Goal: Navigation & Orientation: Understand site structure

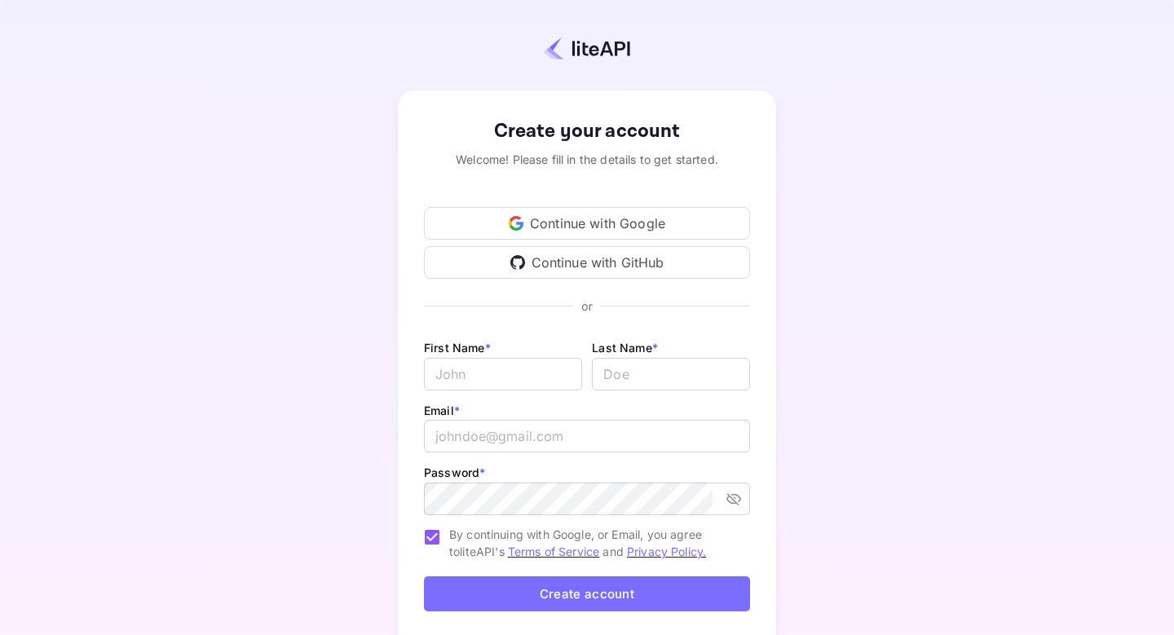
click at [625, 221] on div "Continue with Google" at bounding box center [587, 223] width 326 height 33
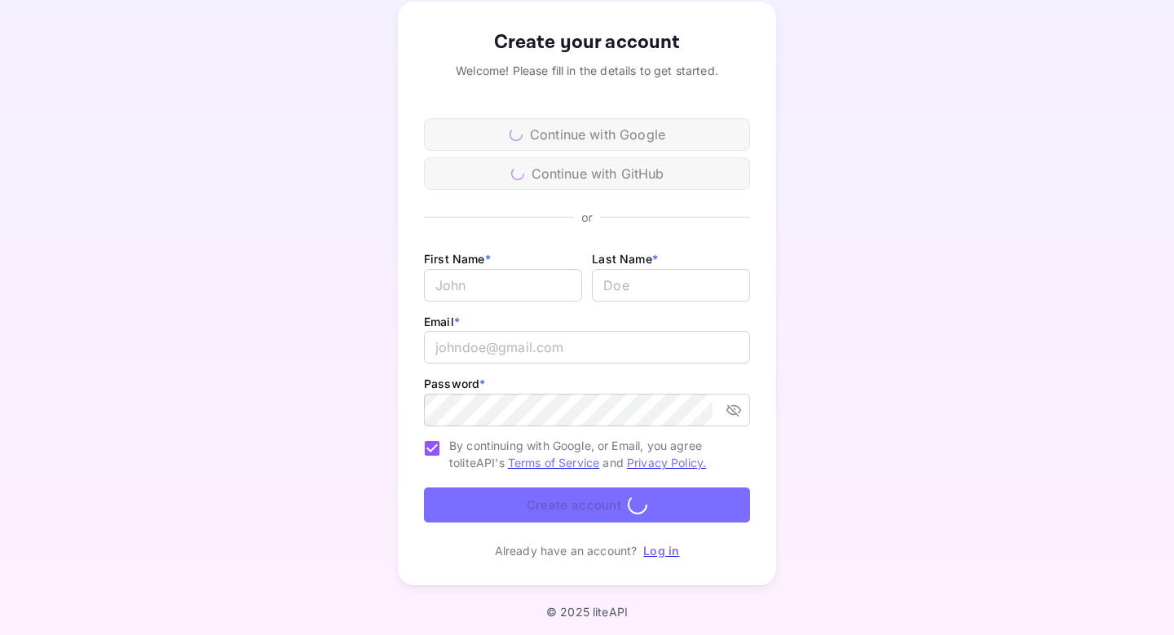
scroll to position [92, 0]
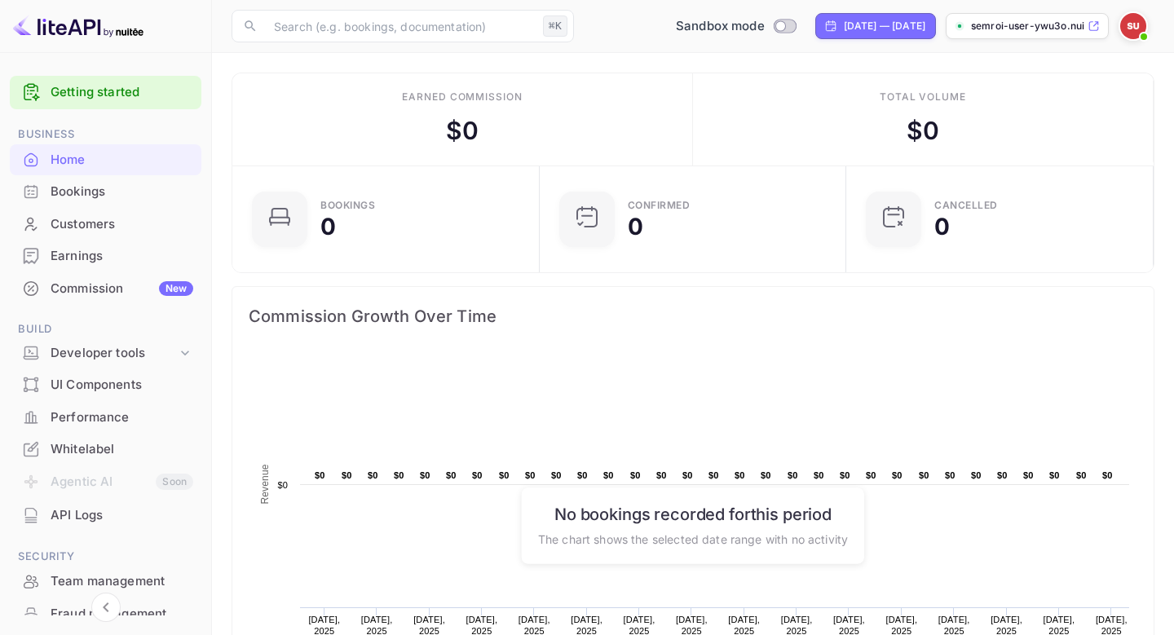
click at [1059, 38] on div "semroi-user-ywu3o.nuit..." at bounding box center [1027, 26] width 163 height 26
click at [80, 194] on div "Bookings" at bounding box center [122, 192] width 143 height 19
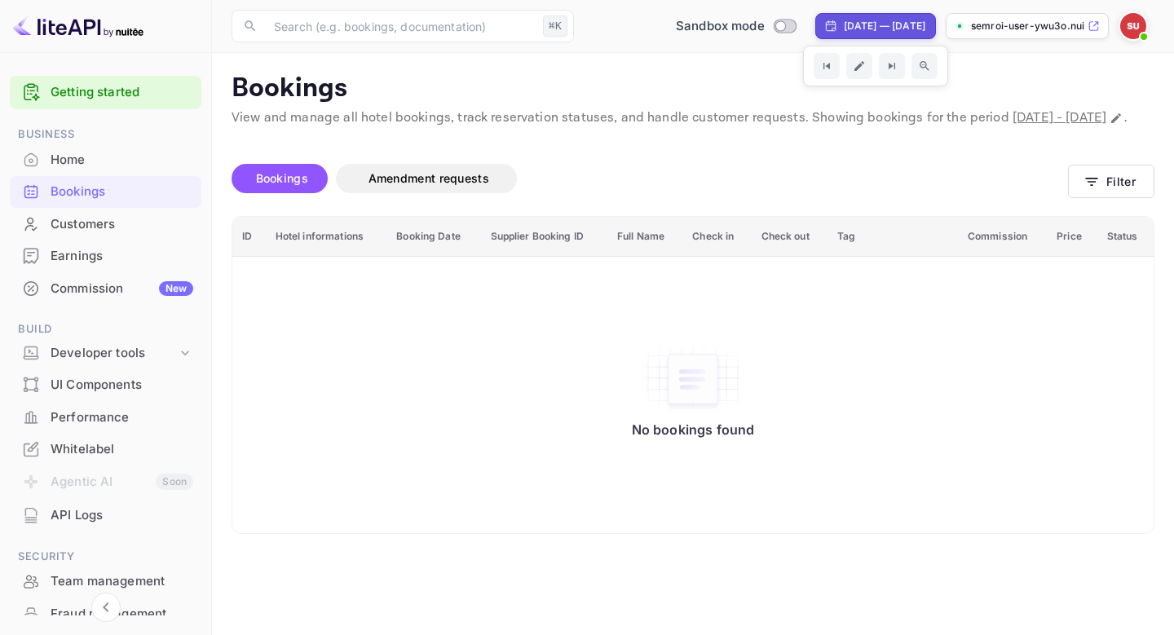
click at [1005, 25] on p "semroi-user-ywu3o.nuit..." at bounding box center [1027, 26] width 113 height 15
click at [61, 151] on div "Home" at bounding box center [122, 160] width 143 height 19
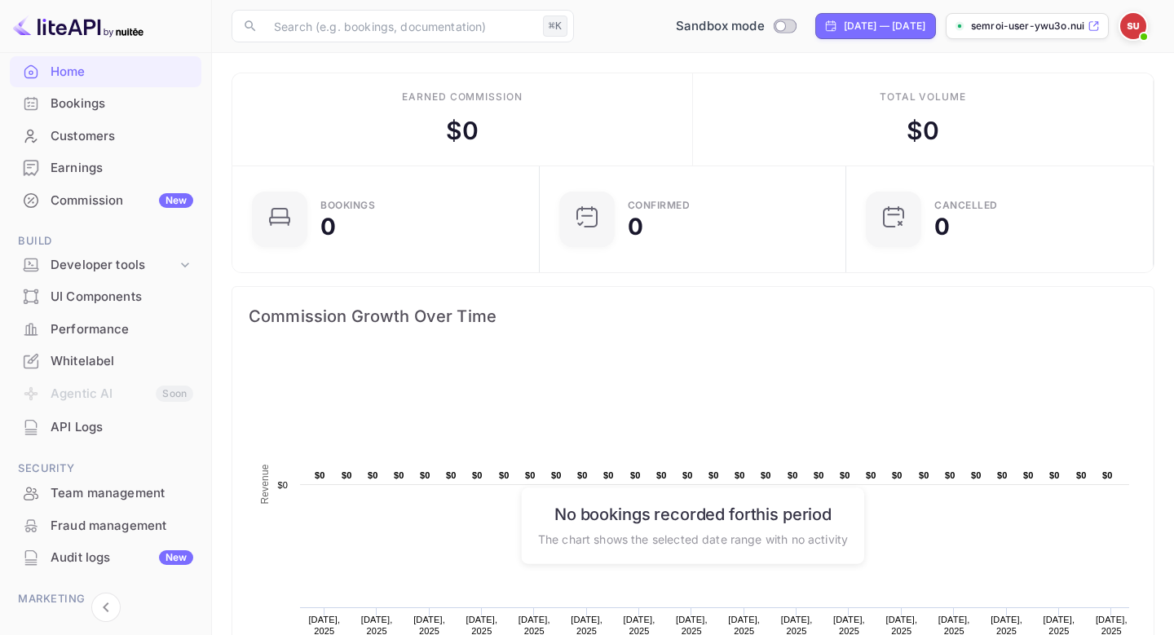
scroll to position [90, 0]
click at [81, 299] on div "UI Components" at bounding box center [122, 295] width 143 height 19
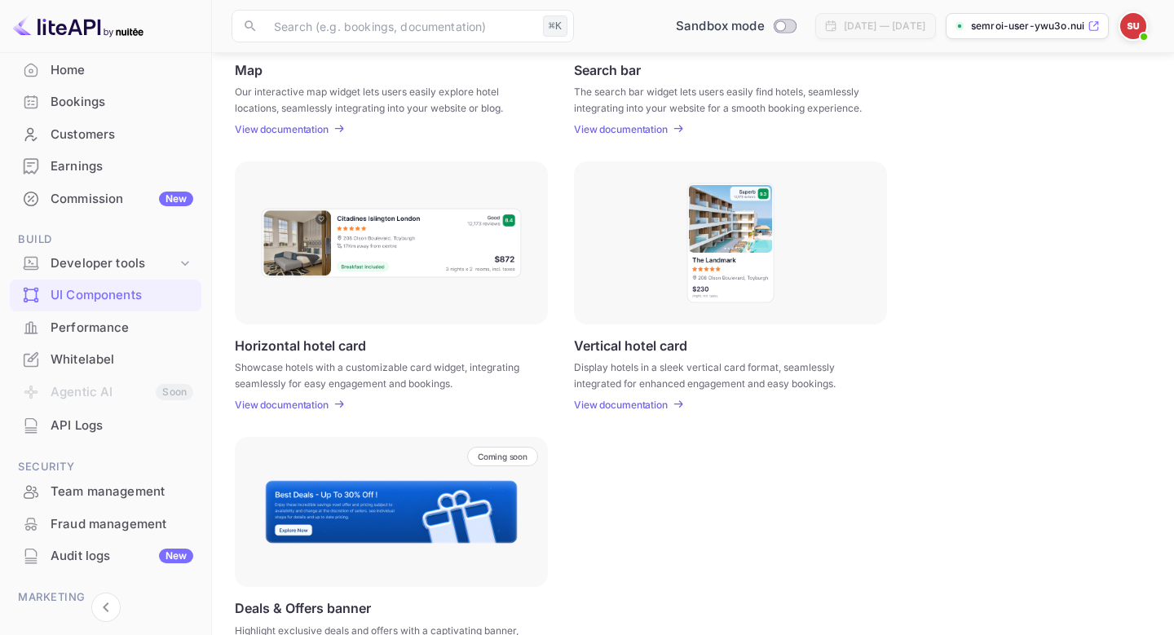
scroll to position [463, 0]
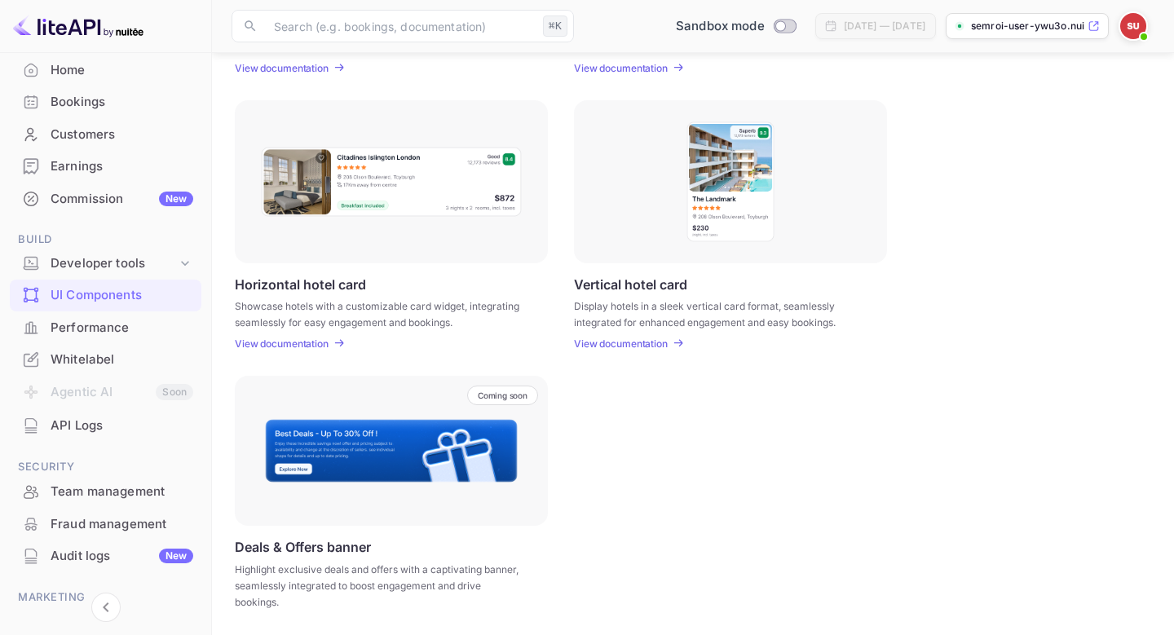
click at [86, 320] on div "Performance" at bounding box center [122, 328] width 143 height 19
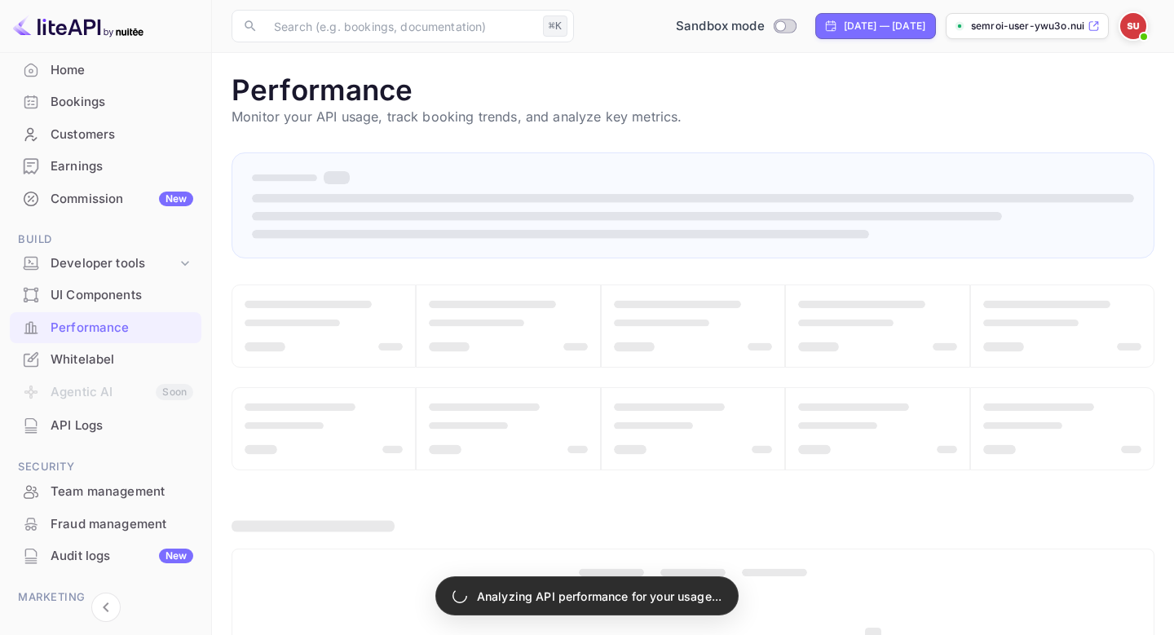
click at [92, 367] on div "Whitelabel" at bounding box center [122, 360] width 143 height 19
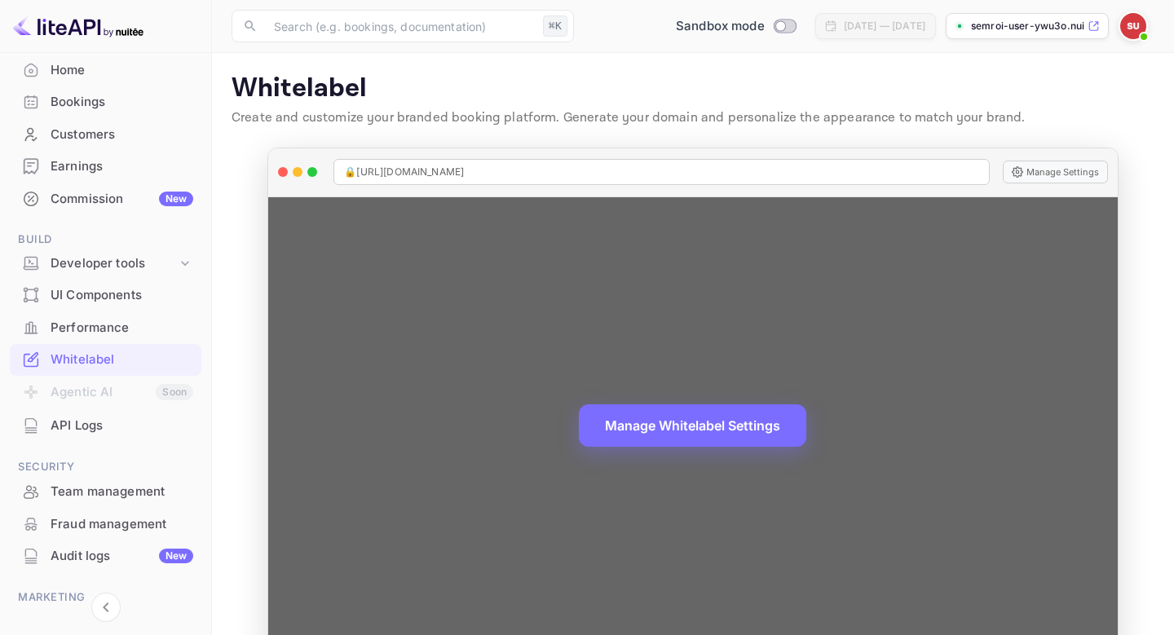
scroll to position [40, 0]
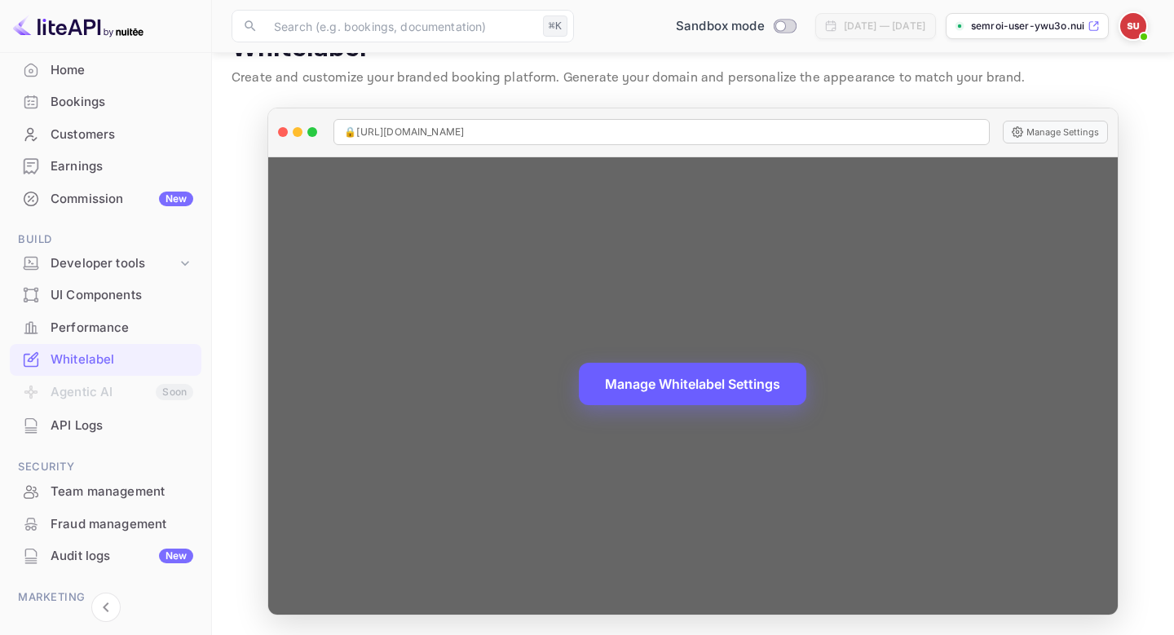
click at [704, 380] on button "Manage Whitelabel Settings" at bounding box center [693, 384] width 228 height 42
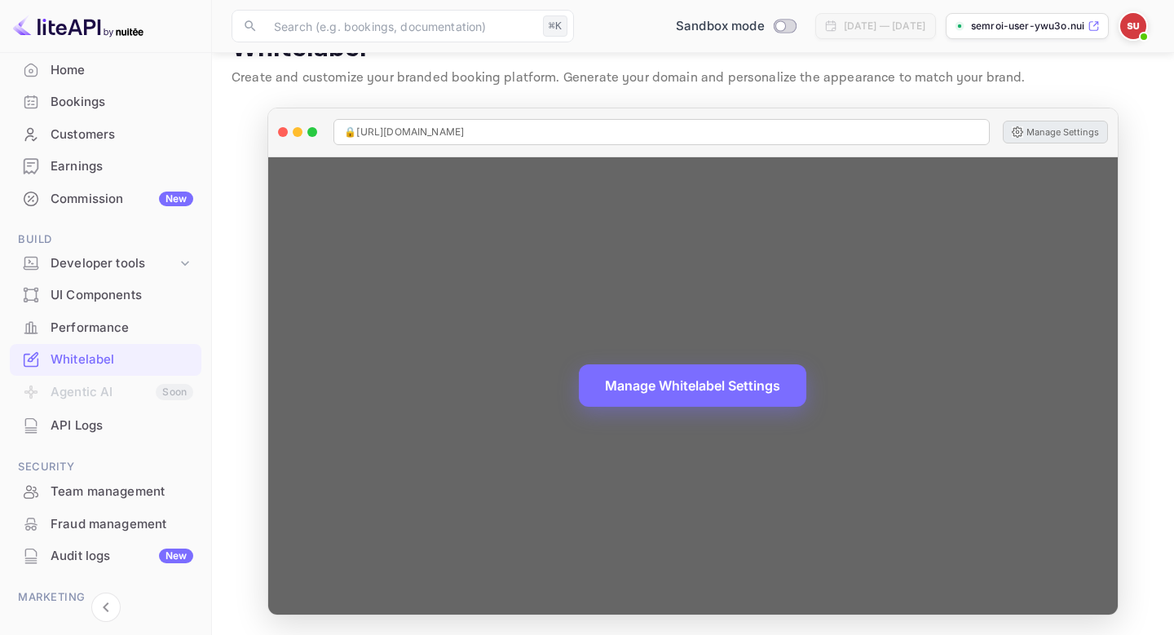
click at [1028, 132] on button "Manage Settings" at bounding box center [1055, 132] width 105 height 23
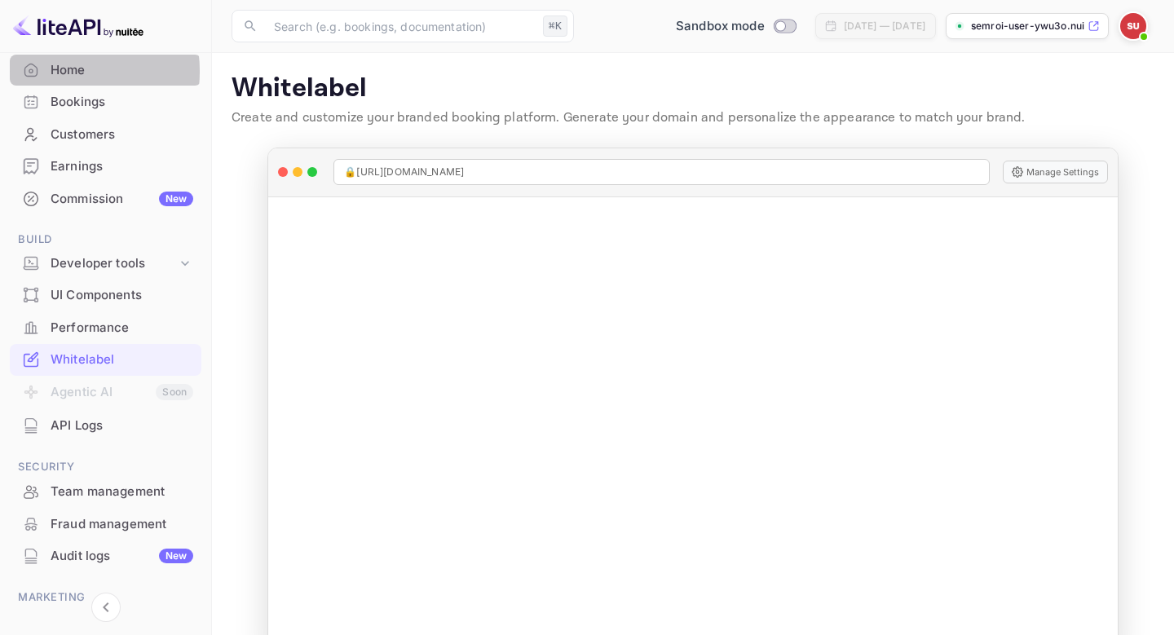
click at [56, 72] on div "Home" at bounding box center [122, 70] width 143 height 19
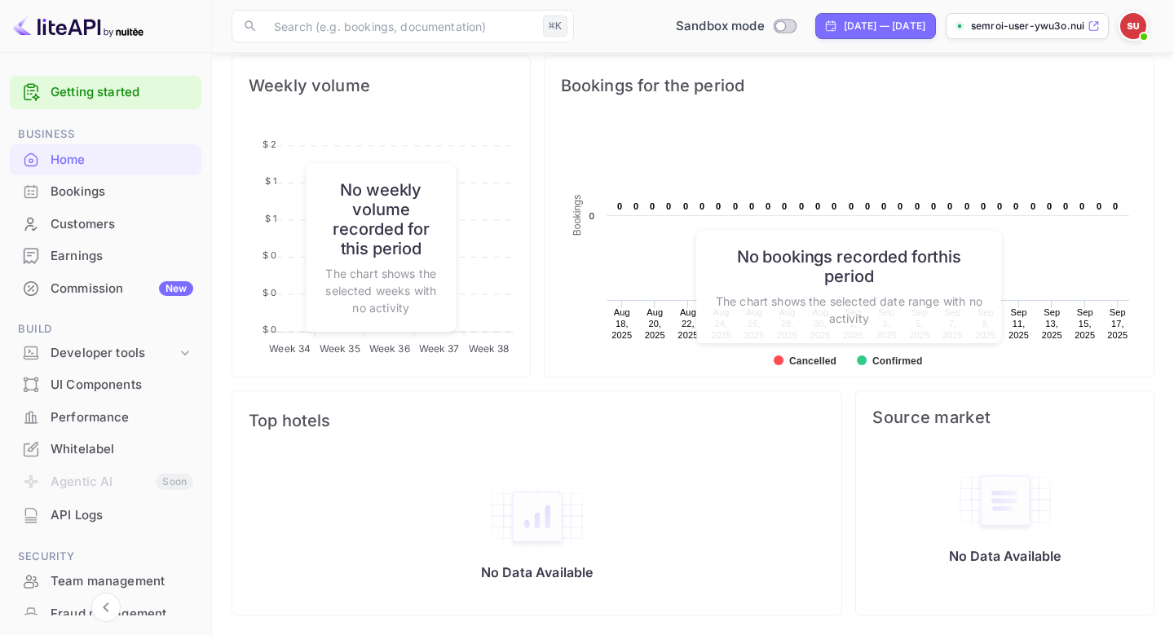
click at [60, 24] on img at bounding box center [78, 26] width 130 height 26
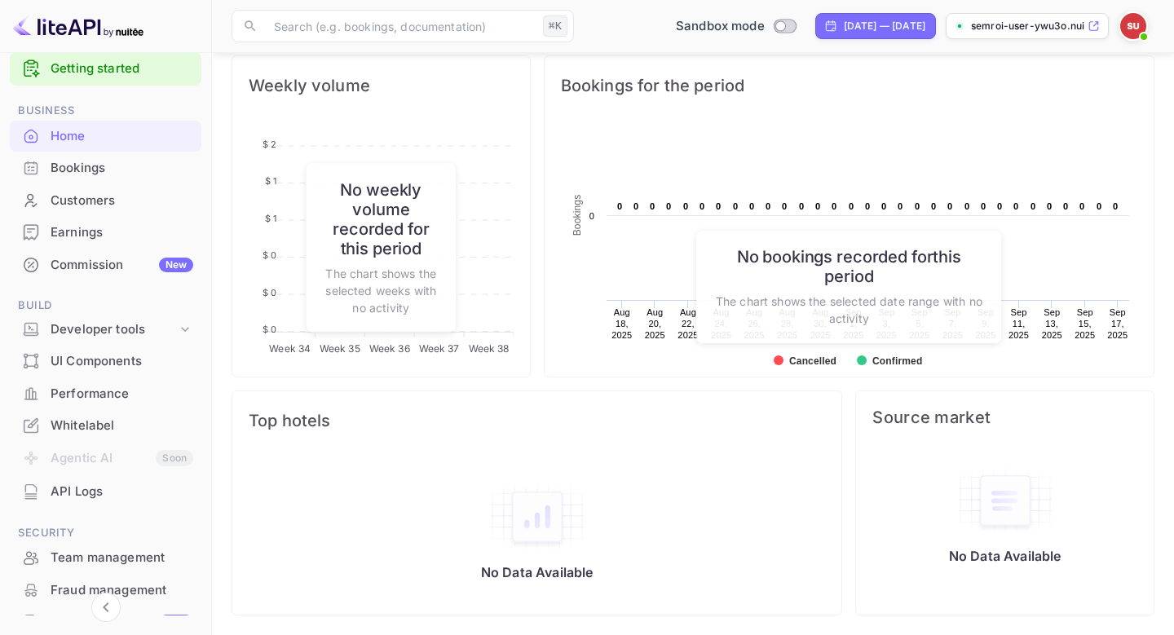
scroll to position [29, 0]
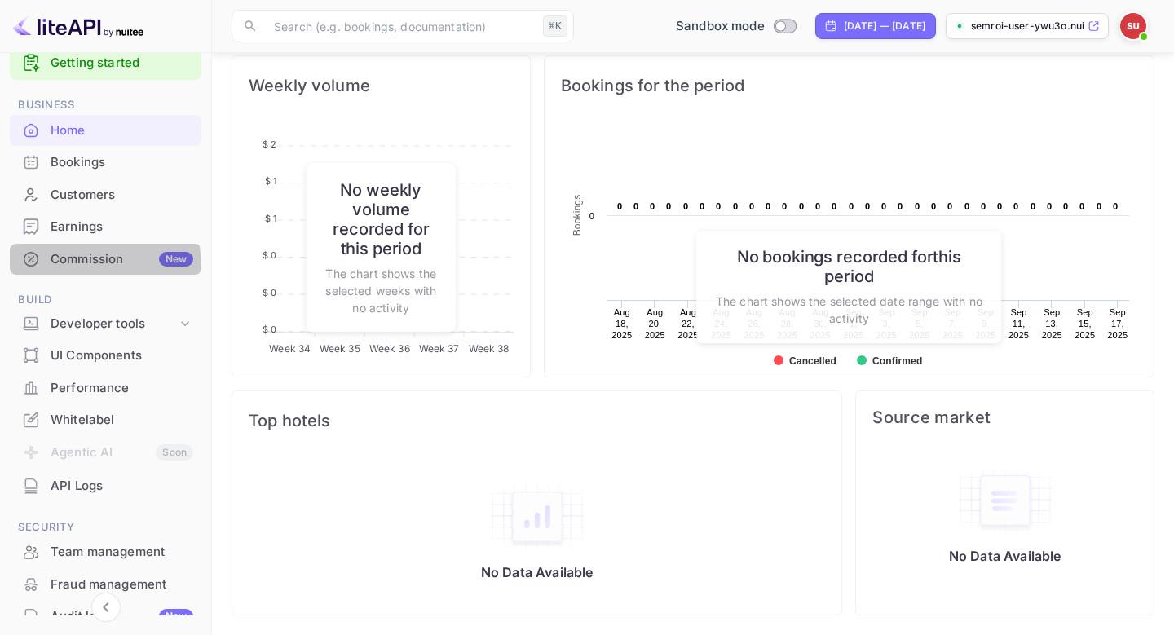
click at [89, 267] on div "Commission New" at bounding box center [122, 259] width 143 height 19
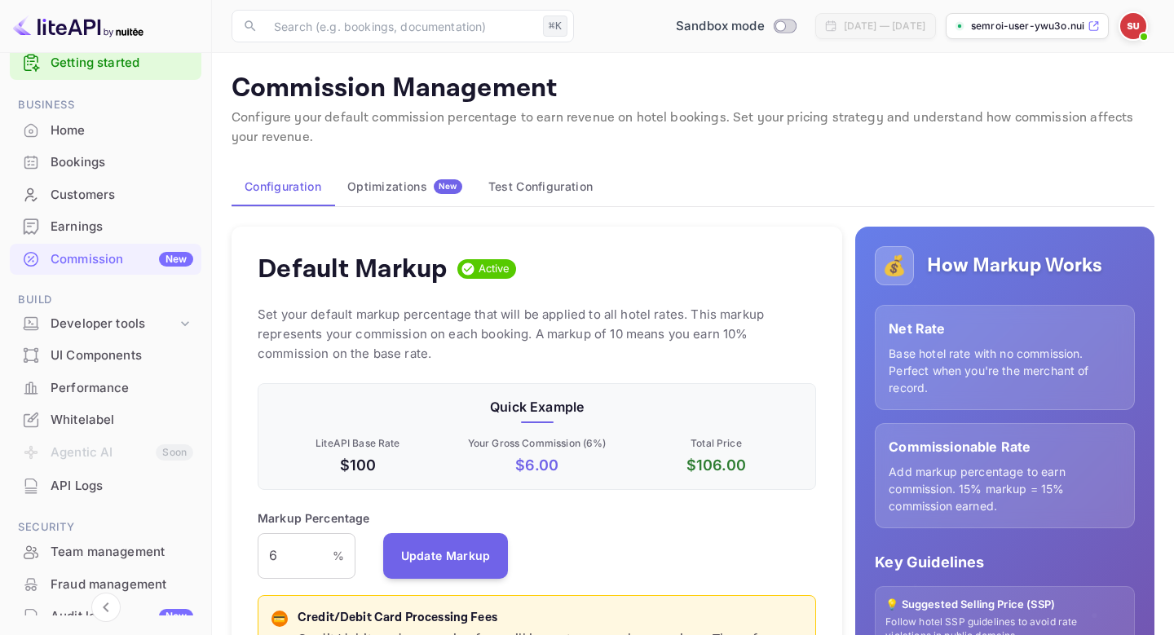
click at [409, 191] on div "Optimizations New" at bounding box center [404, 186] width 115 height 15
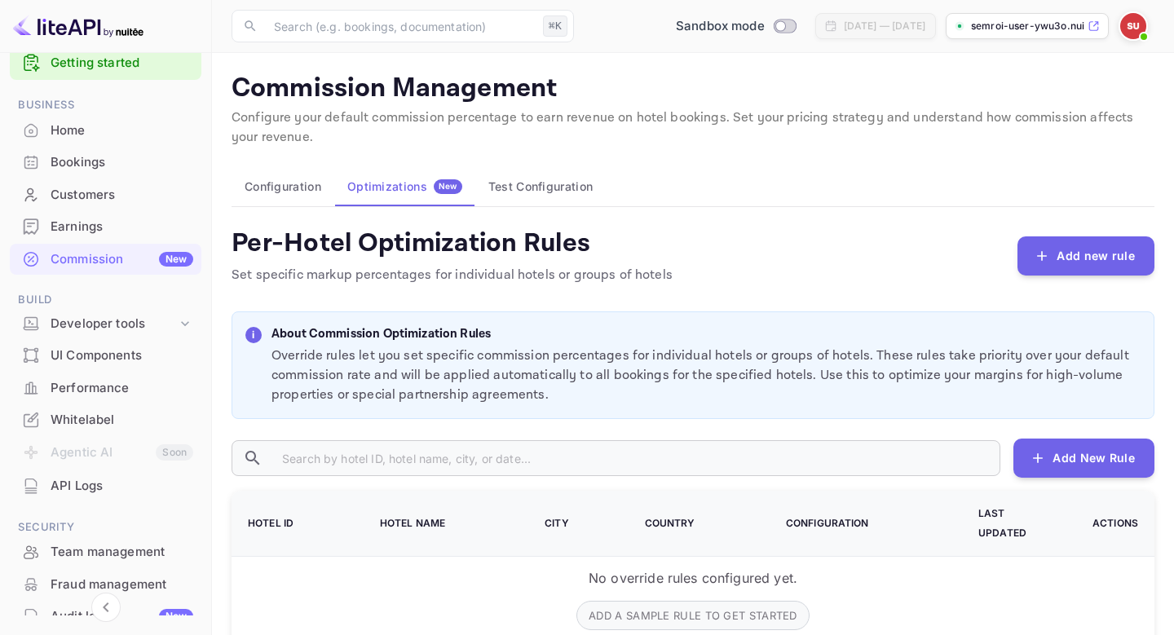
scroll to position [77, 0]
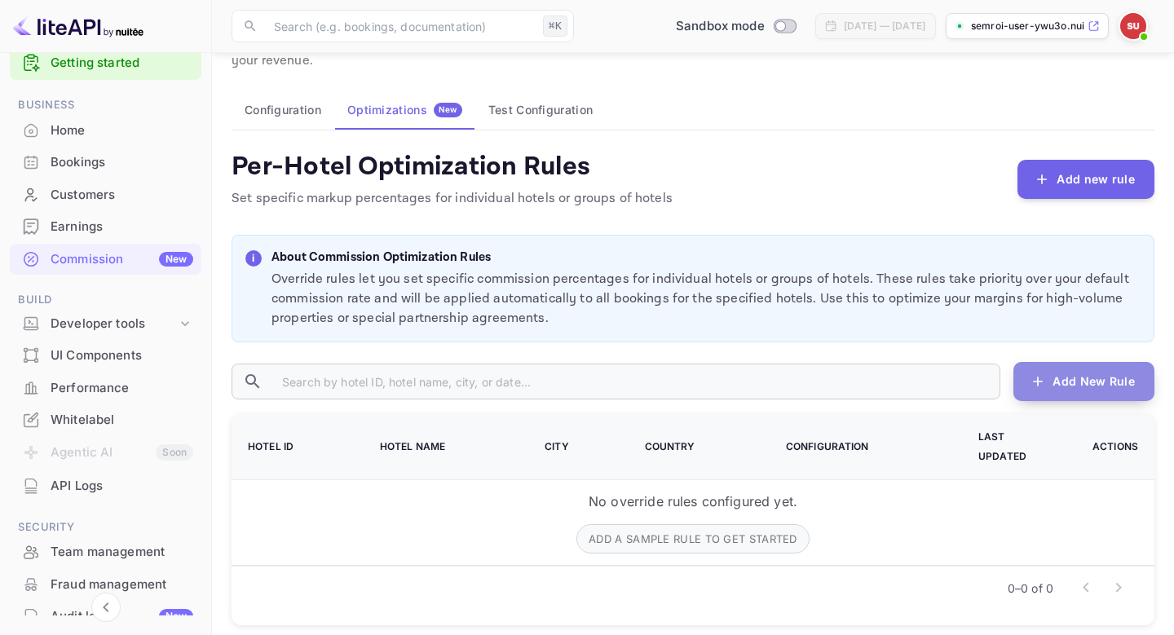
click at [1080, 395] on button "Add New Rule" at bounding box center [1084, 381] width 141 height 39
click at [1072, 373] on button "Add New Rule" at bounding box center [1084, 381] width 141 height 39
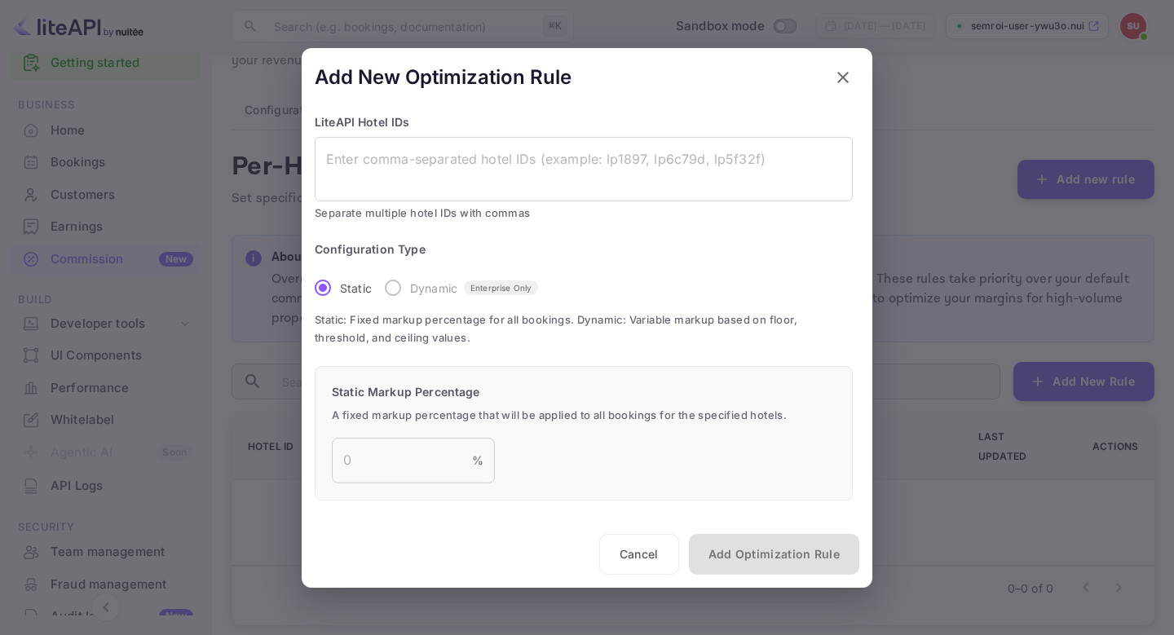
scroll to position [6, 0]
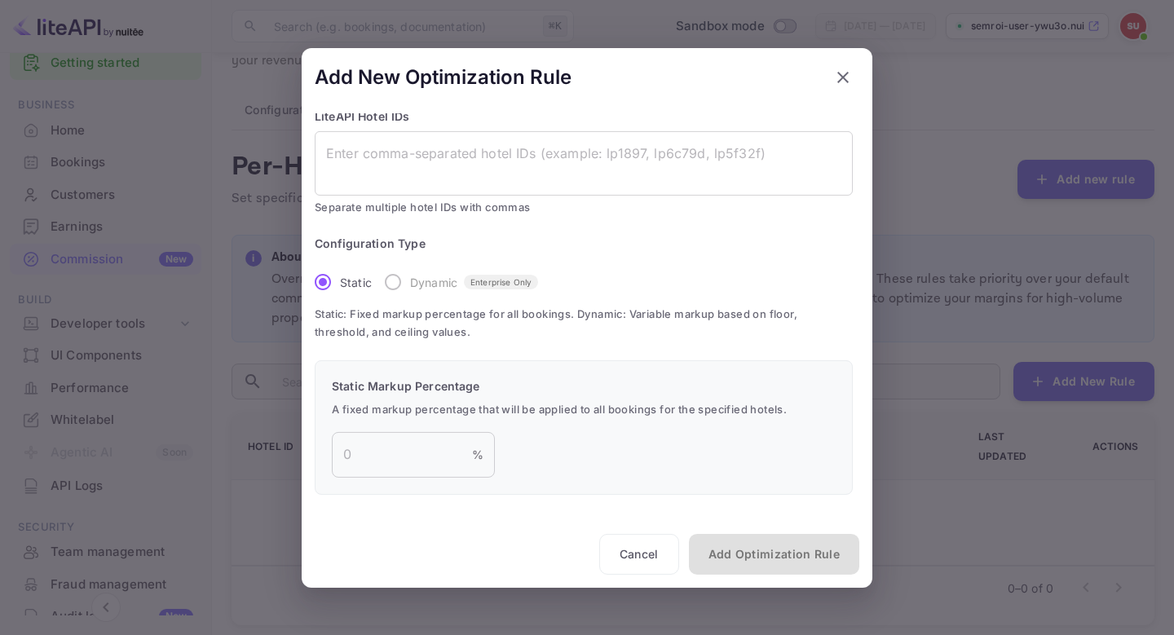
click at [389, 285] on label "Dynamic Enterprise Only" at bounding box center [457, 282] width 162 height 34
click at [369, 425] on div "Static Markup Percentage A fixed markup percentage that will be applied to all …" at bounding box center [584, 427] width 538 height 135
click at [369, 441] on input "number" at bounding box center [402, 455] width 140 height 46
type input "10"
click at [399, 286] on label "Dynamic Enterprise Only" at bounding box center [457, 282] width 162 height 34
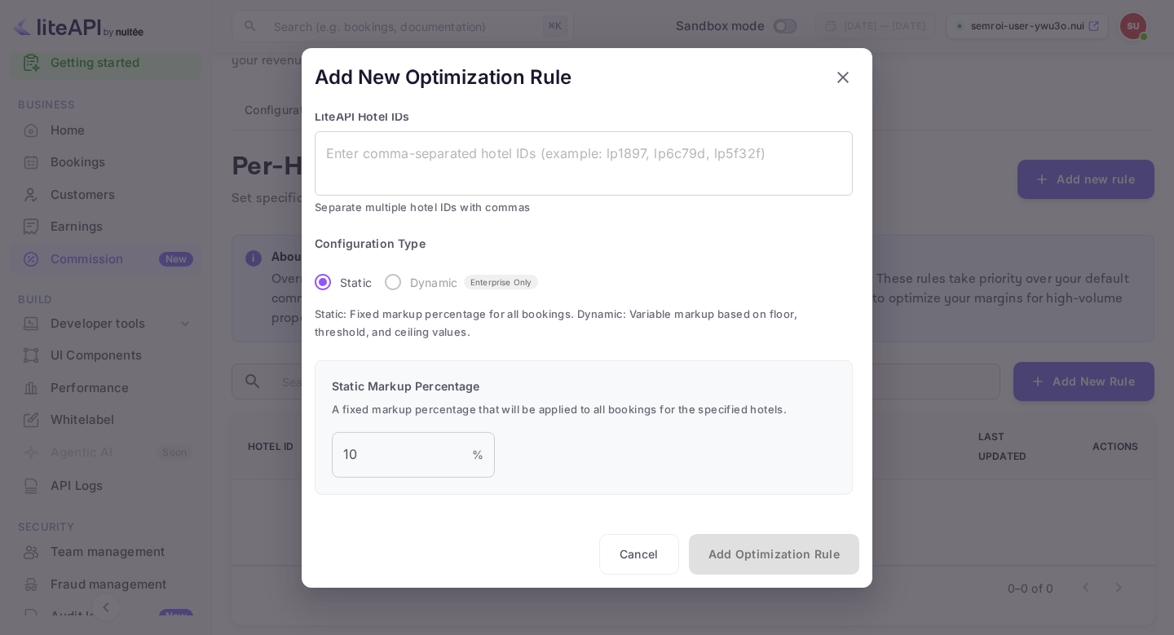
click at [381, 283] on label "Dynamic Enterprise Only" at bounding box center [457, 282] width 162 height 34
click at [392, 281] on label "Dynamic Enterprise Only" at bounding box center [457, 282] width 162 height 34
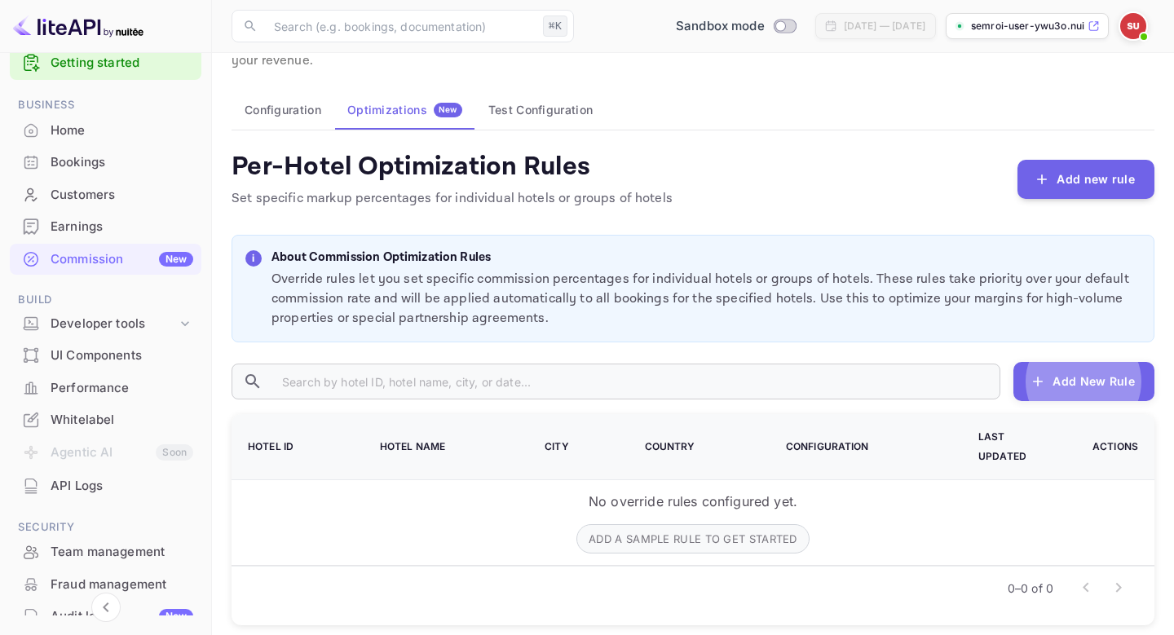
scroll to position [0, 0]
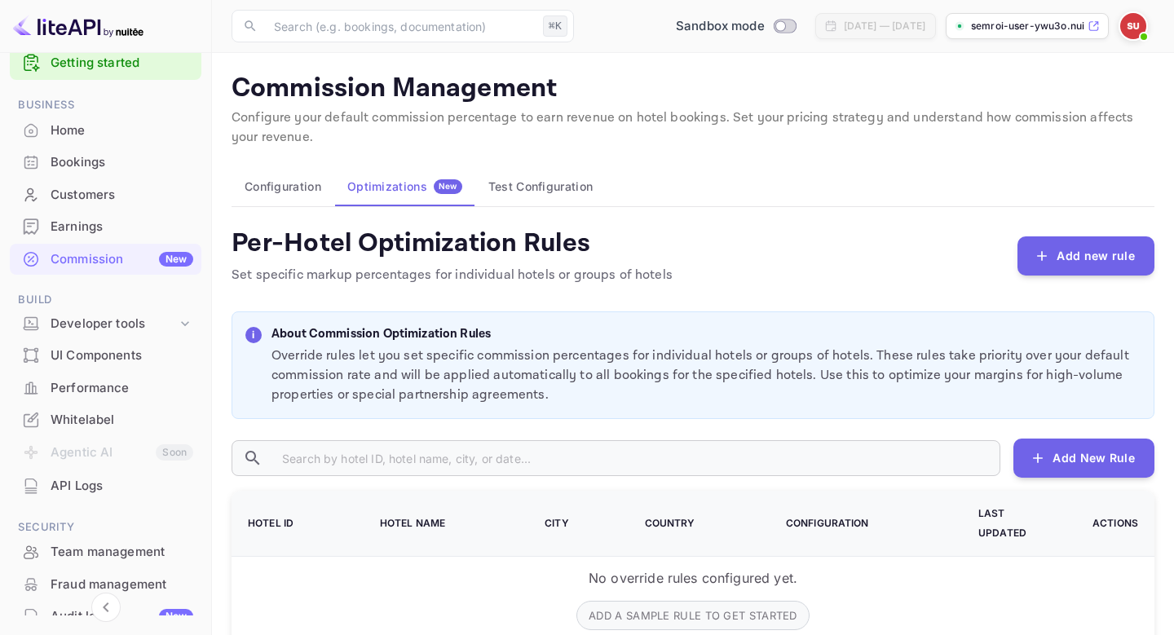
click at [64, 29] on img at bounding box center [78, 26] width 130 height 26
click at [60, 130] on div "Home" at bounding box center [122, 131] width 143 height 19
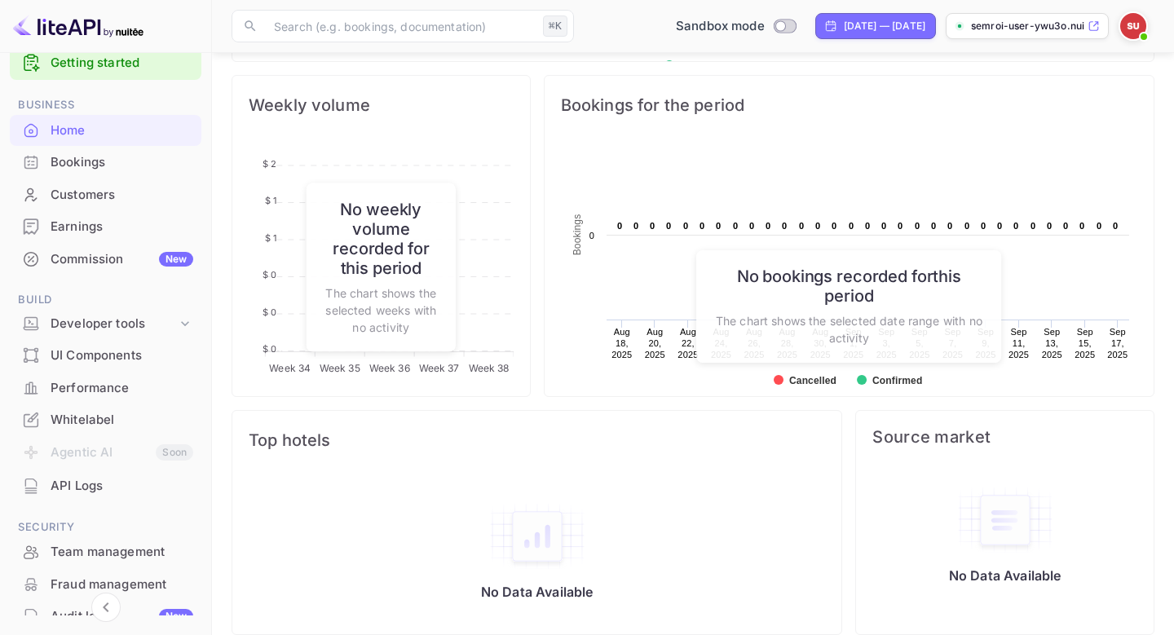
scroll to position [611, 0]
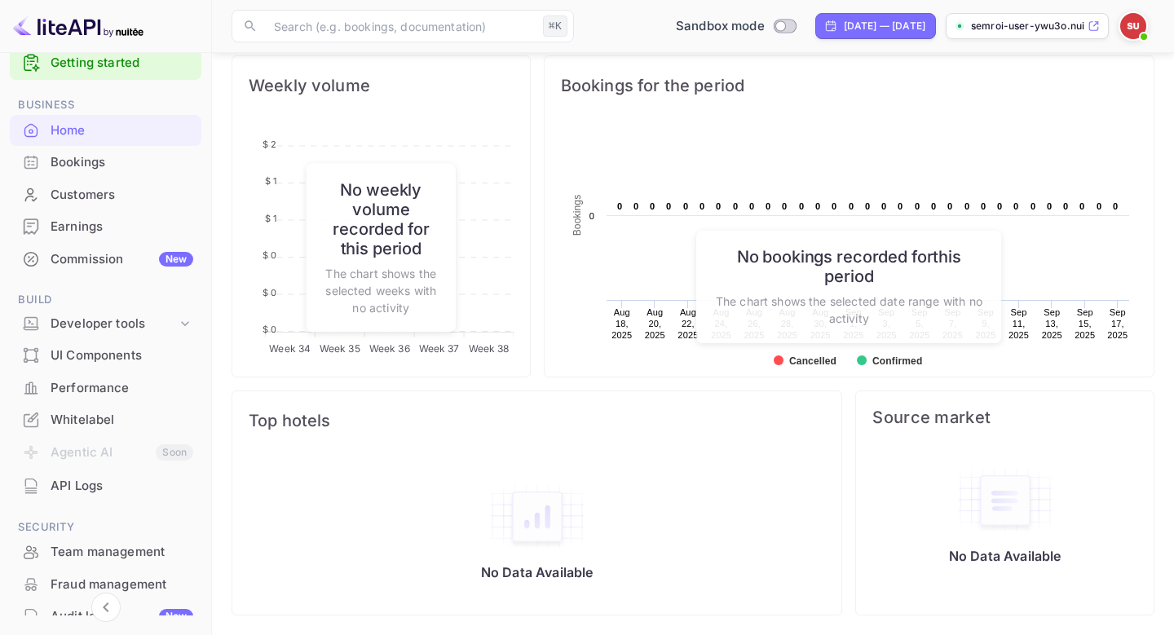
click at [83, 190] on div "Customers" at bounding box center [122, 195] width 143 height 19
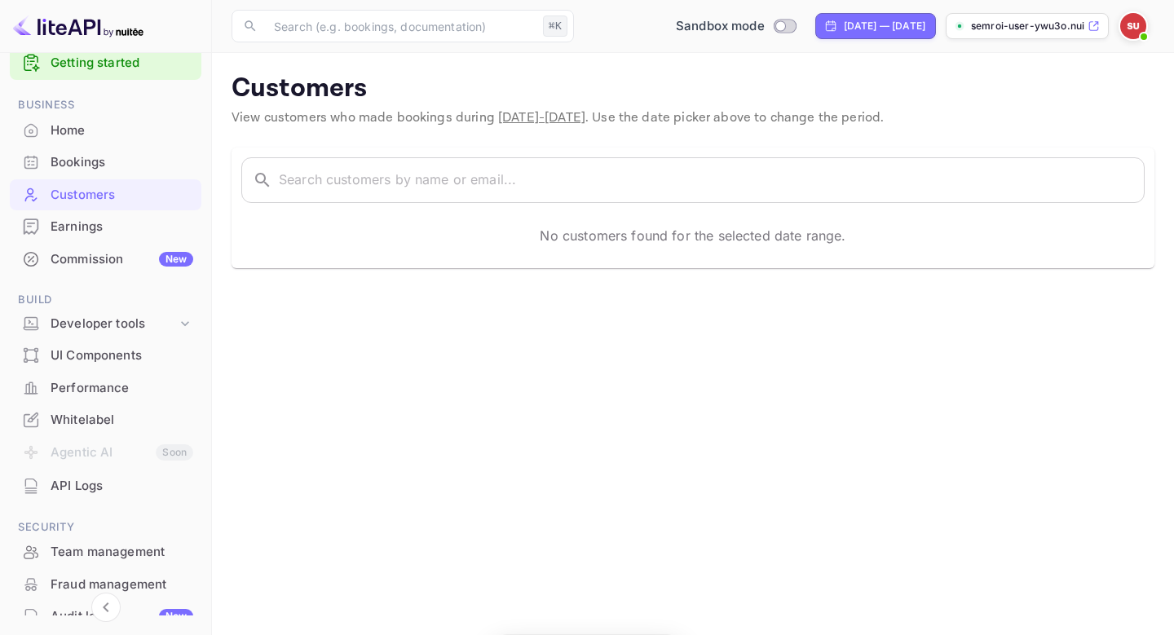
click at [71, 156] on div "Bookings" at bounding box center [122, 162] width 143 height 19
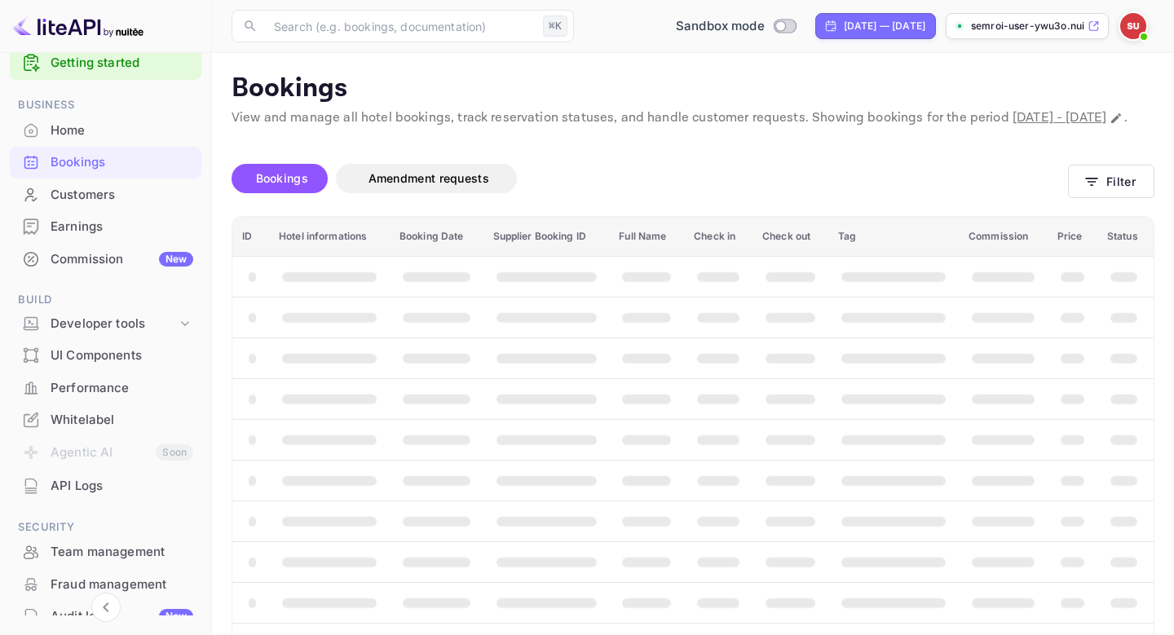
click at [86, 29] on img at bounding box center [78, 26] width 130 height 26
click at [12, 23] on div at bounding box center [106, 26] width 212 height 53
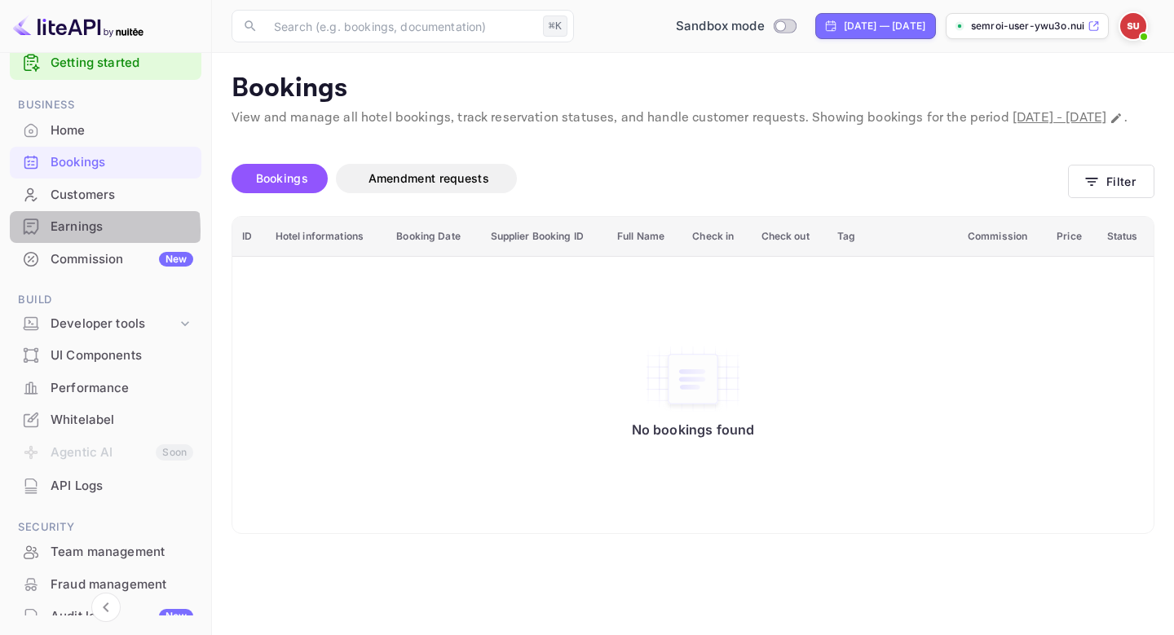
click at [57, 230] on div "Earnings" at bounding box center [122, 227] width 143 height 19
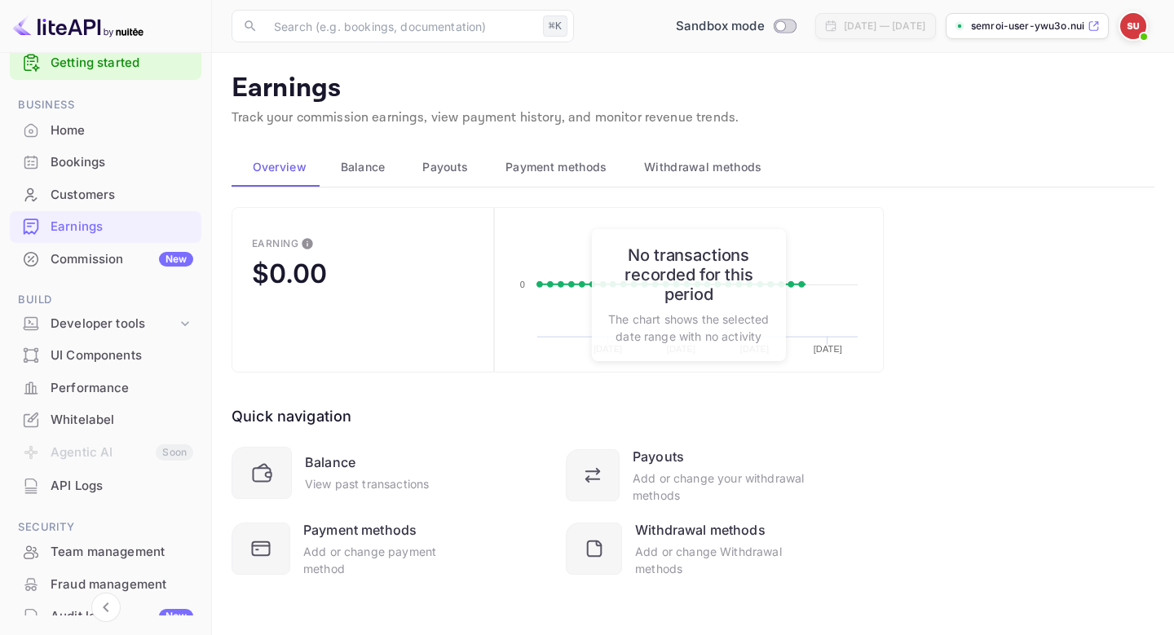
scroll to position [2, 0]
click at [347, 476] on div "View past transactions" at bounding box center [367, 482] width 124 height 17
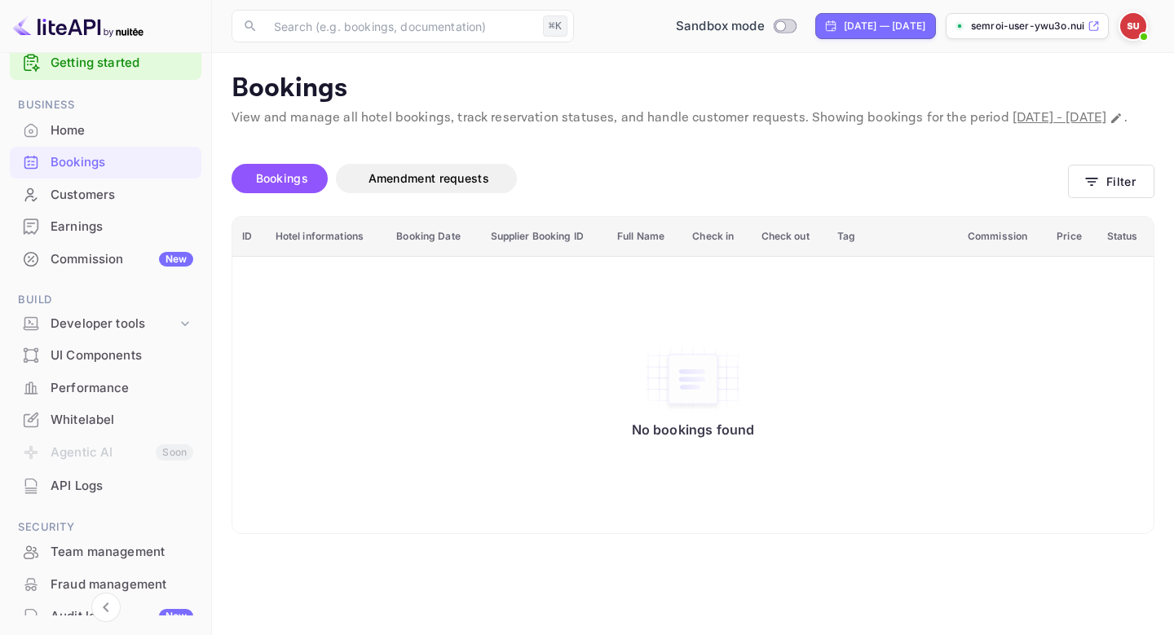
click at [76, 512] on ul "Getting started Business Home Bookings Customers Earnings Commission New Build …" at bounding box center [106, 403] width 192 height 727
click at [76, 550] on div "Team management" at bounding box center [122, 552] width 143 height 19
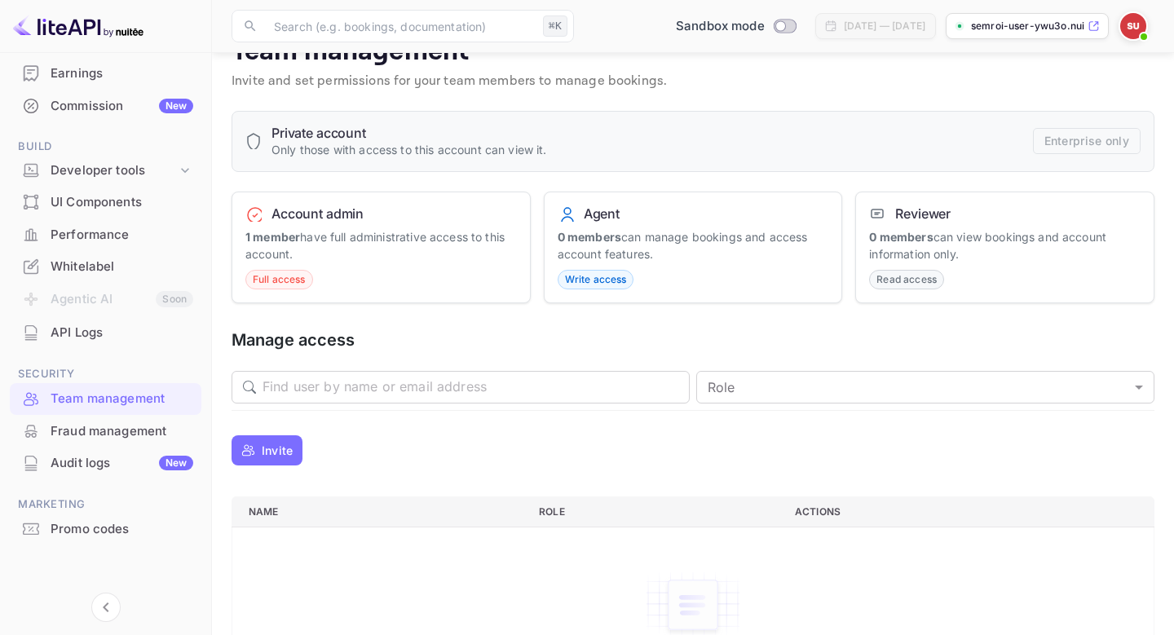
scroll to position [43, 0]
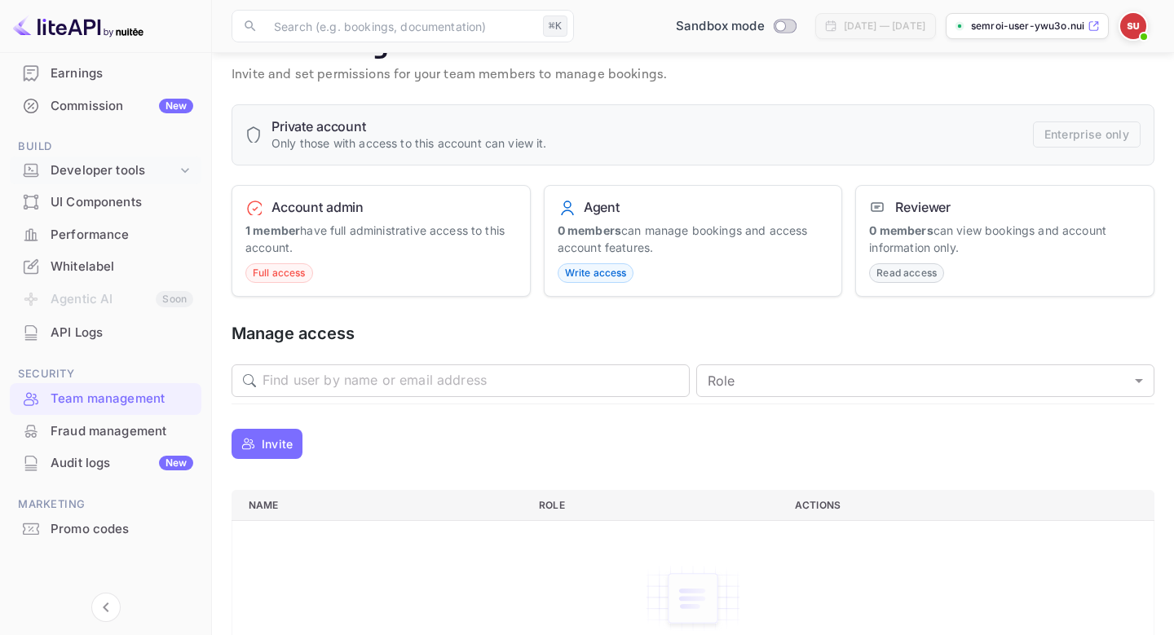
click at [57, 172] on div "Developer tools" at bounding box center [114, 170] width 126 height 19
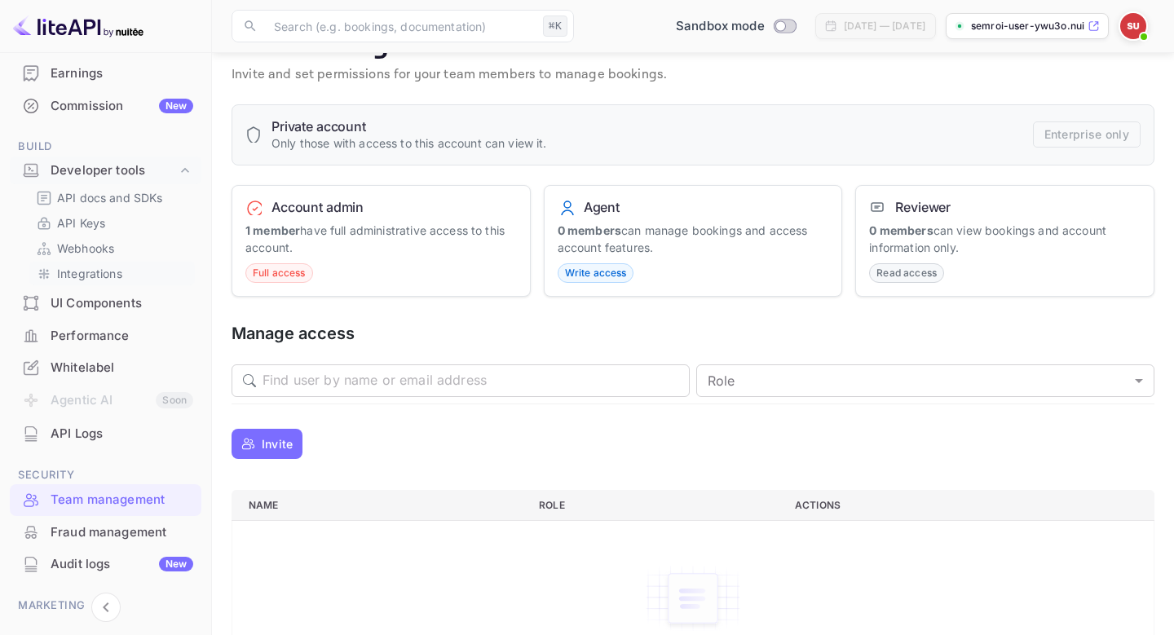
click at [108, 278] on p "Integrations" at bounding box center [89, 273] width 65 height 17
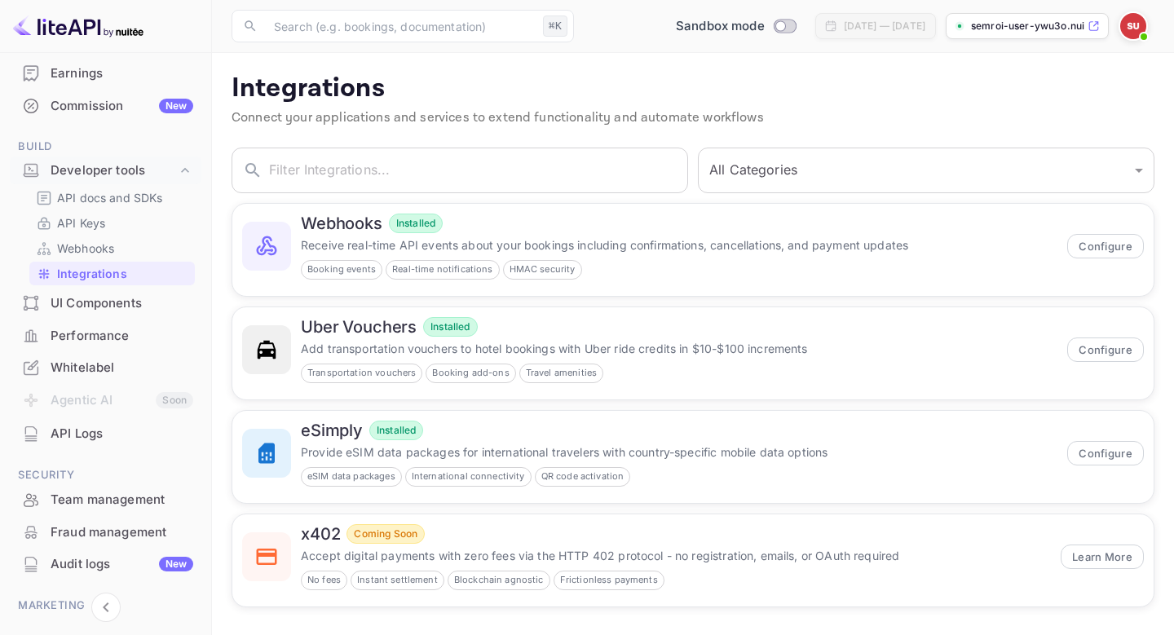
scroll to position [6, 0]
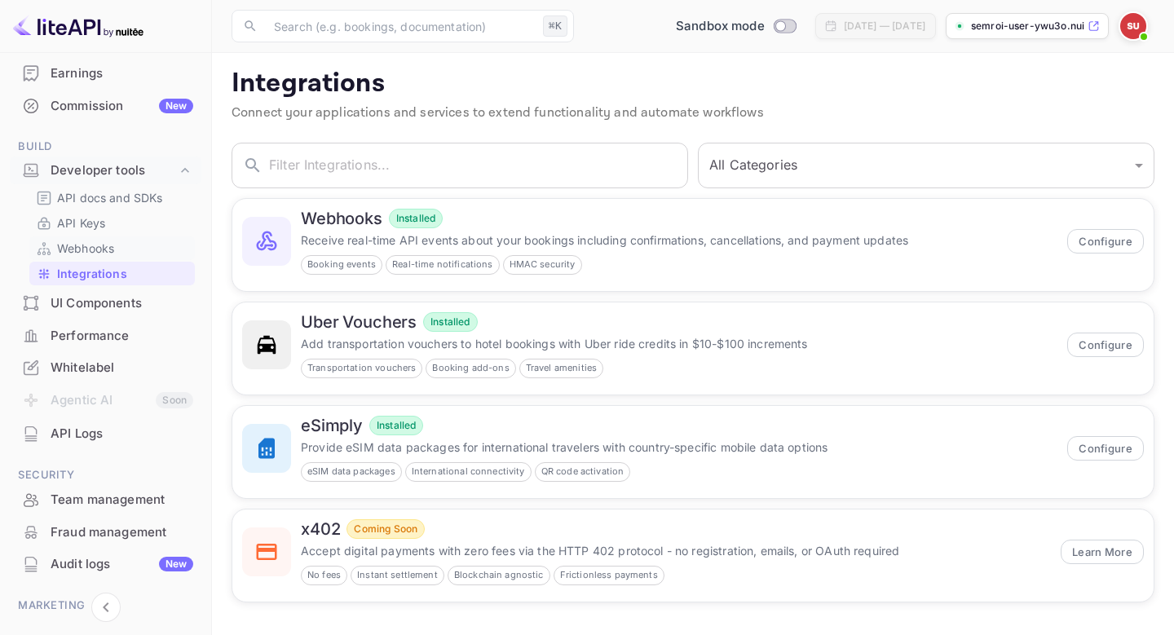
click at [120, 242] on link "Webhooks" at bounding box center [112, 248] width 153 height 17
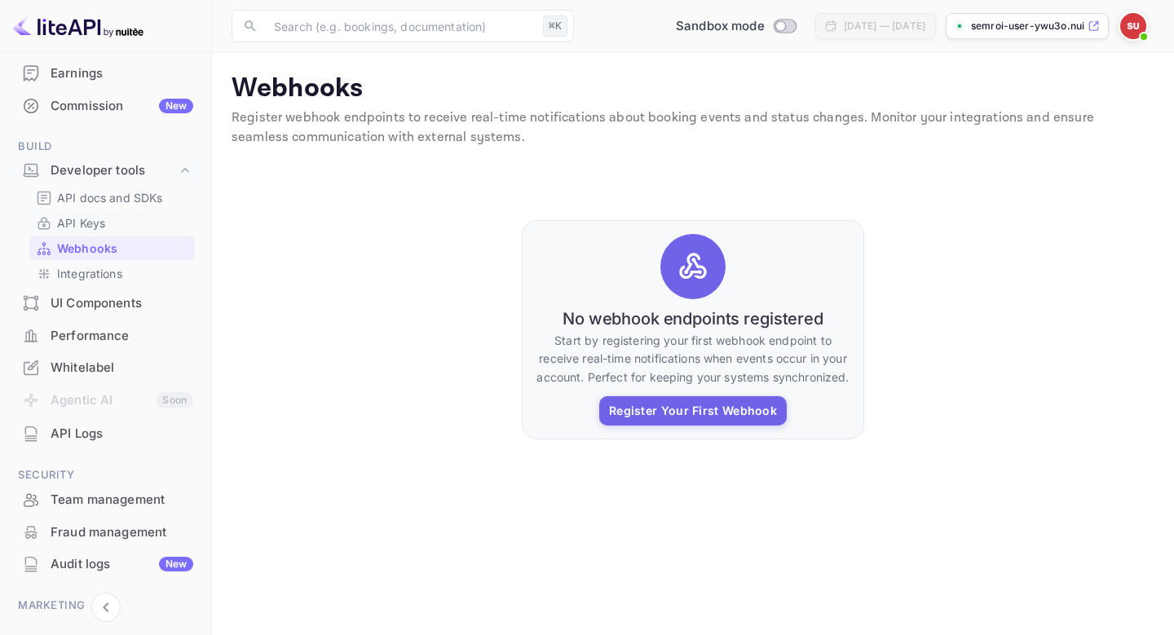
click at [109, 223] on link "API Keys" at bounding box center [112, 222] width 153 height 17
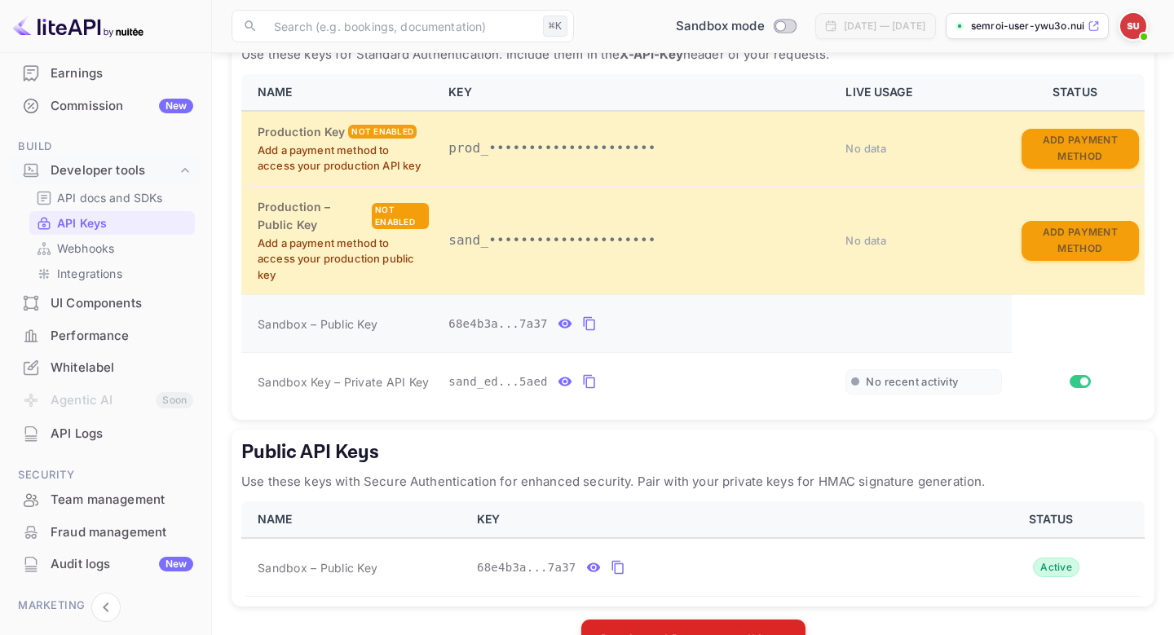
scroll to position [412, 0]
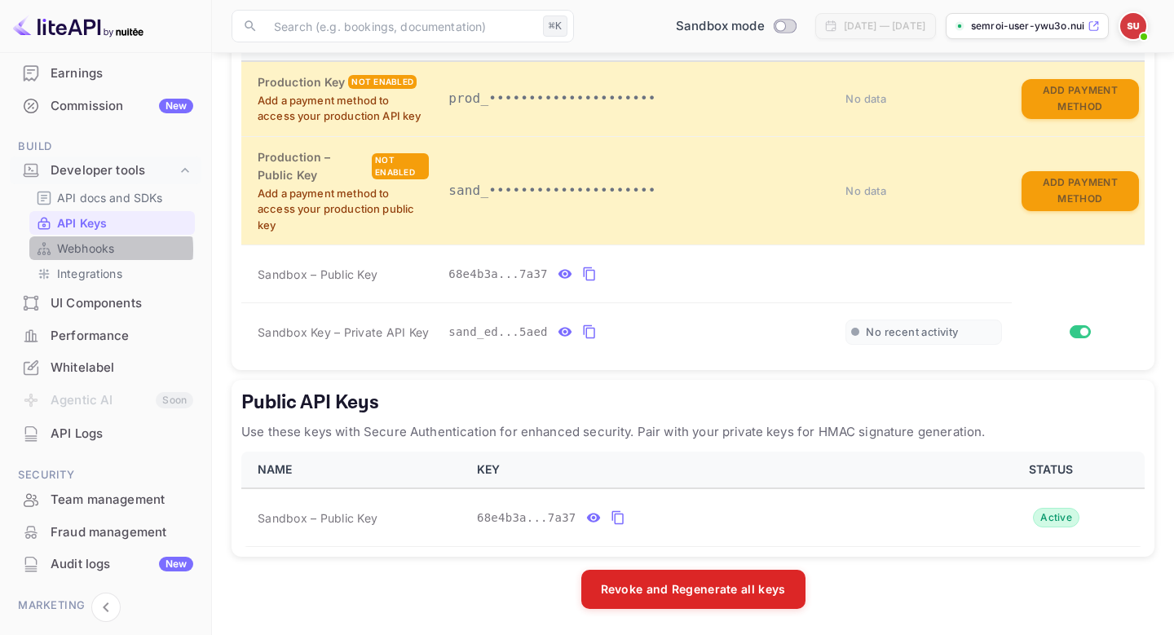
click at [78, 250] on p "Webhooks" at bounding box center [85, 248] width 57 height 17
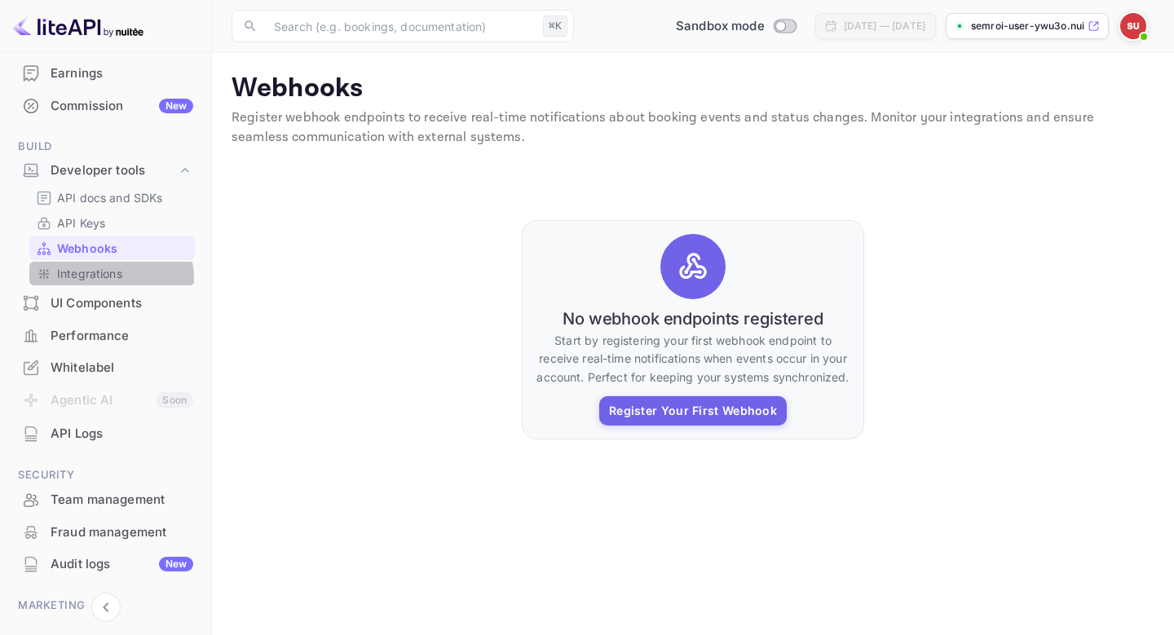
click at [87, 280] on p "Integrations" at bounding box center [89, 273] width 65 height 17
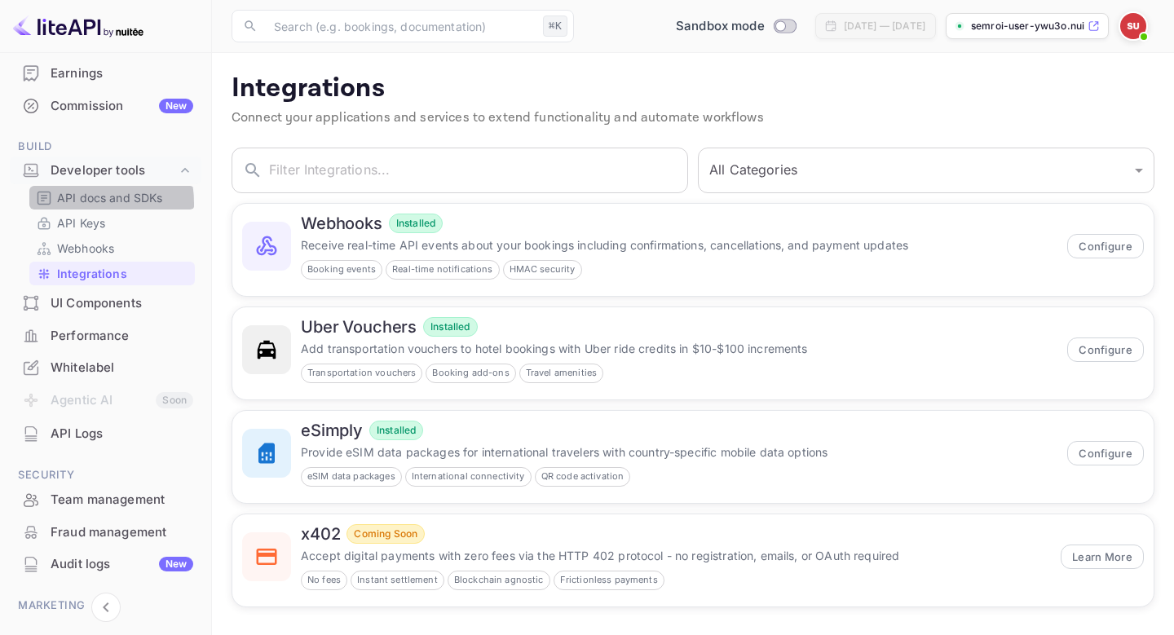
click at [70, 204] on p "API docs and SDKs" at bounding box center [110, 197] width 106 height 17
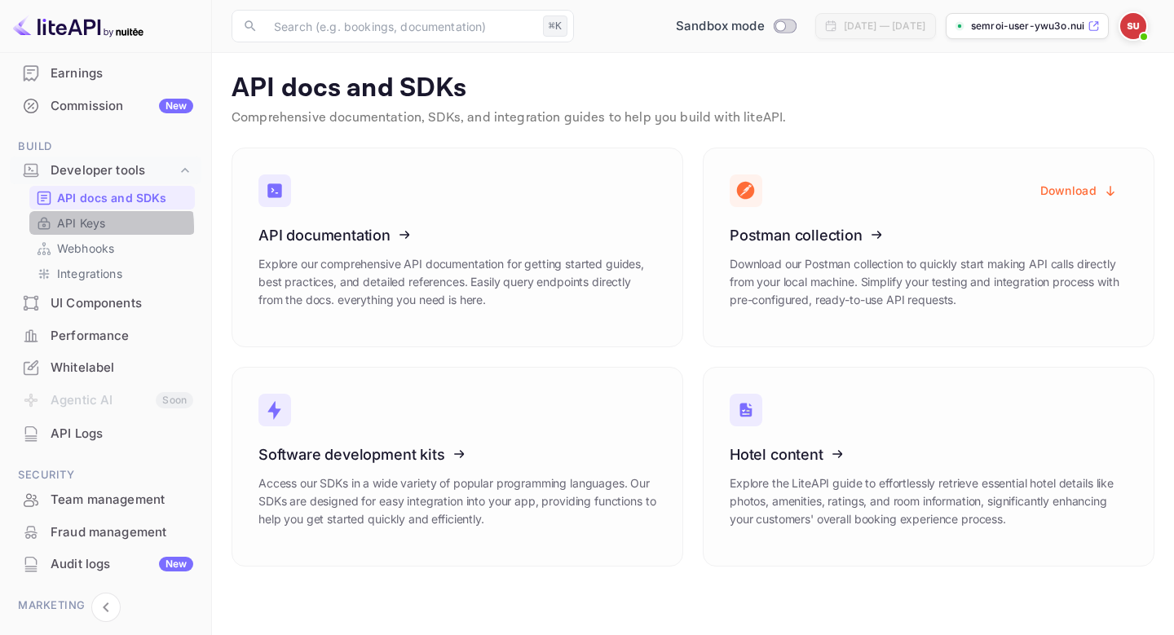
click at [82, 228] on p "API Keys" at bounding box center [81, 222] width 48 height 17
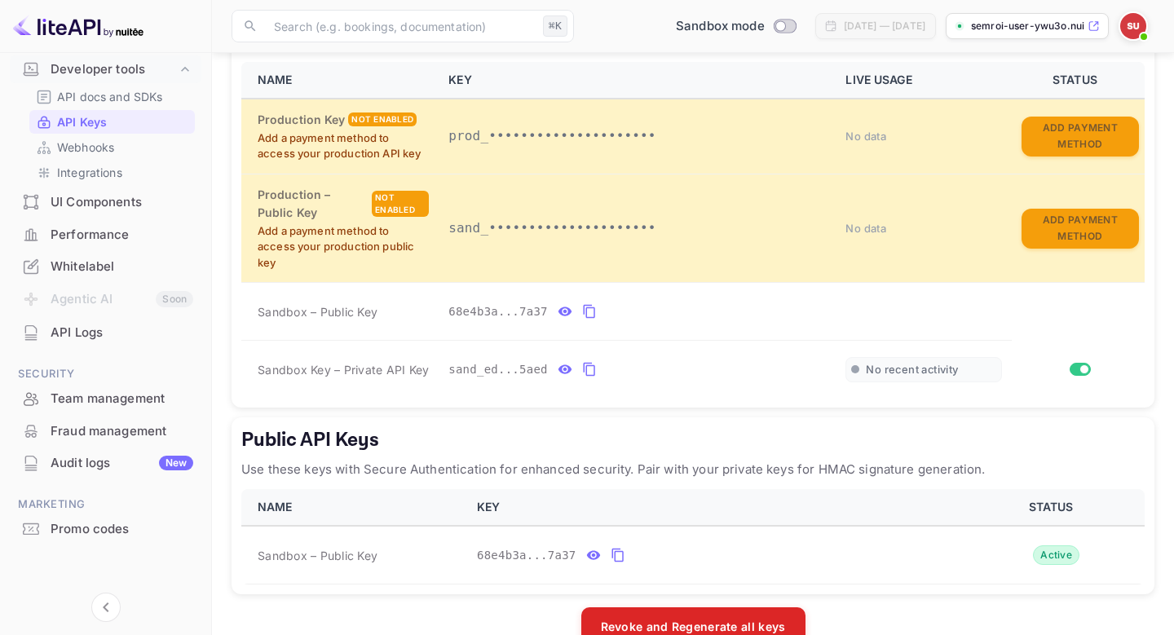
scroll to position [412, 0]
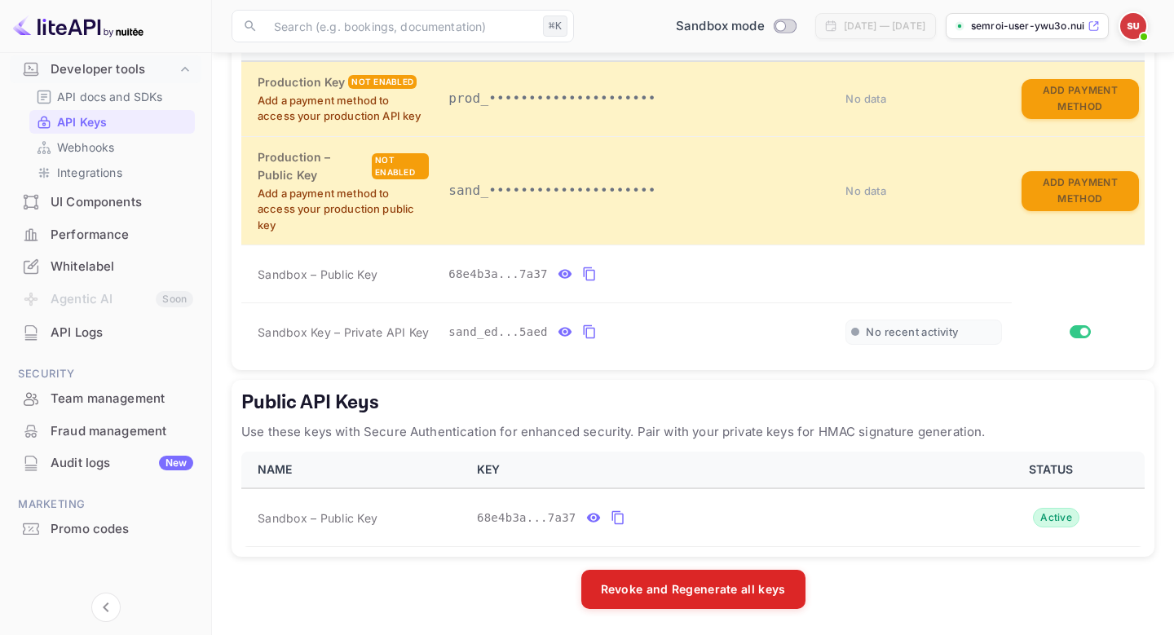
click at [73, 193] on div "UI Components" at bounding box center [122, 202] width 143 height 19
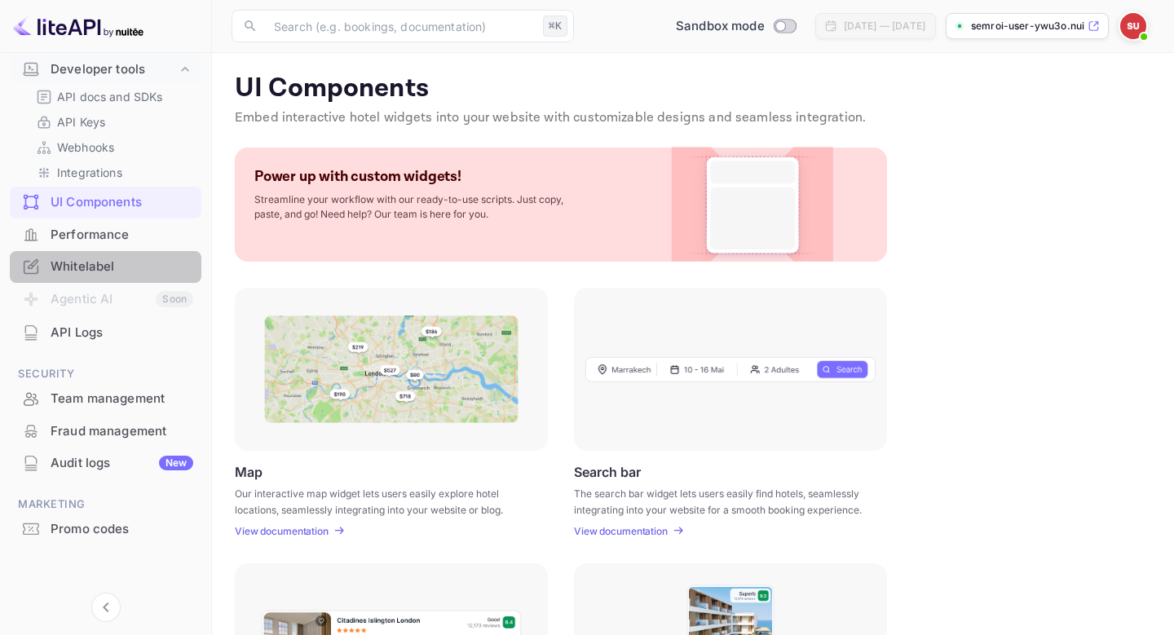
click at [127, 276] on div "Whitelabel" at bounding box center [106, 267] width 192 height 32
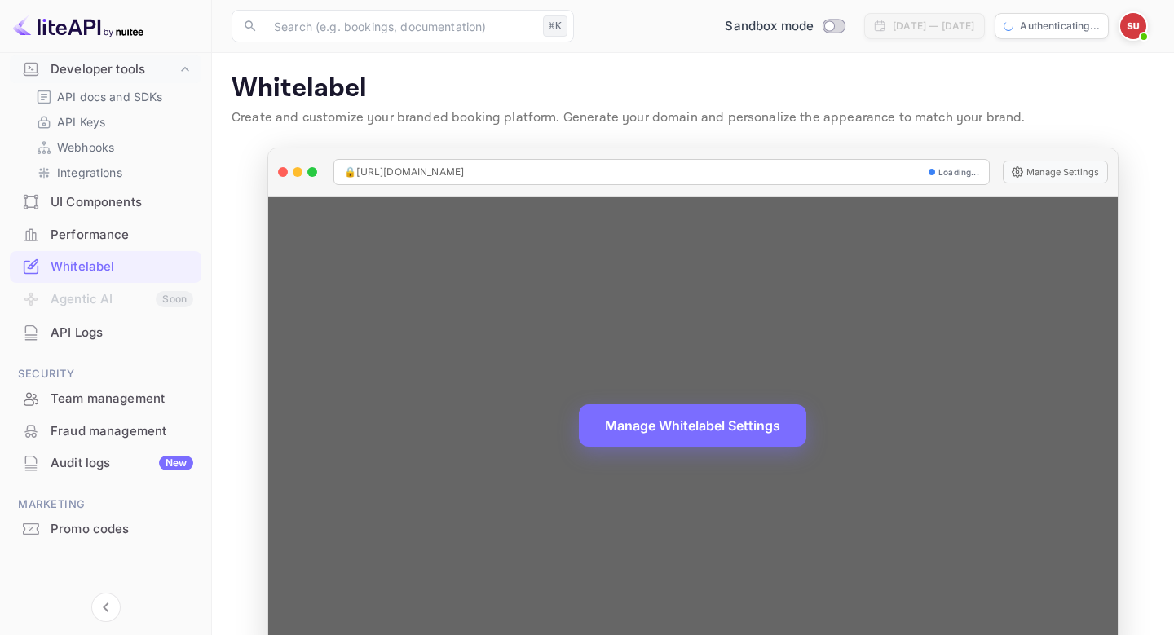
click at [382, 380] on div "Manage Whitelabel Settings" at bounding box center [692, 426] width 849 height 458
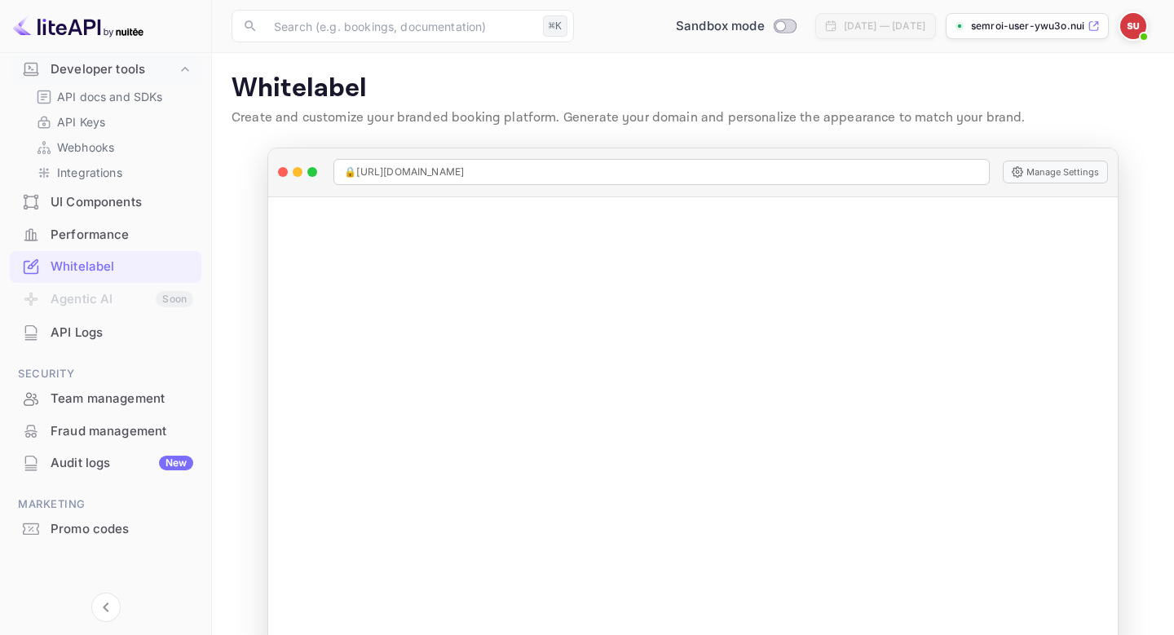
click at [90, 216] on div "UI Components" at bounding box center [106, 203] width 192 height 32
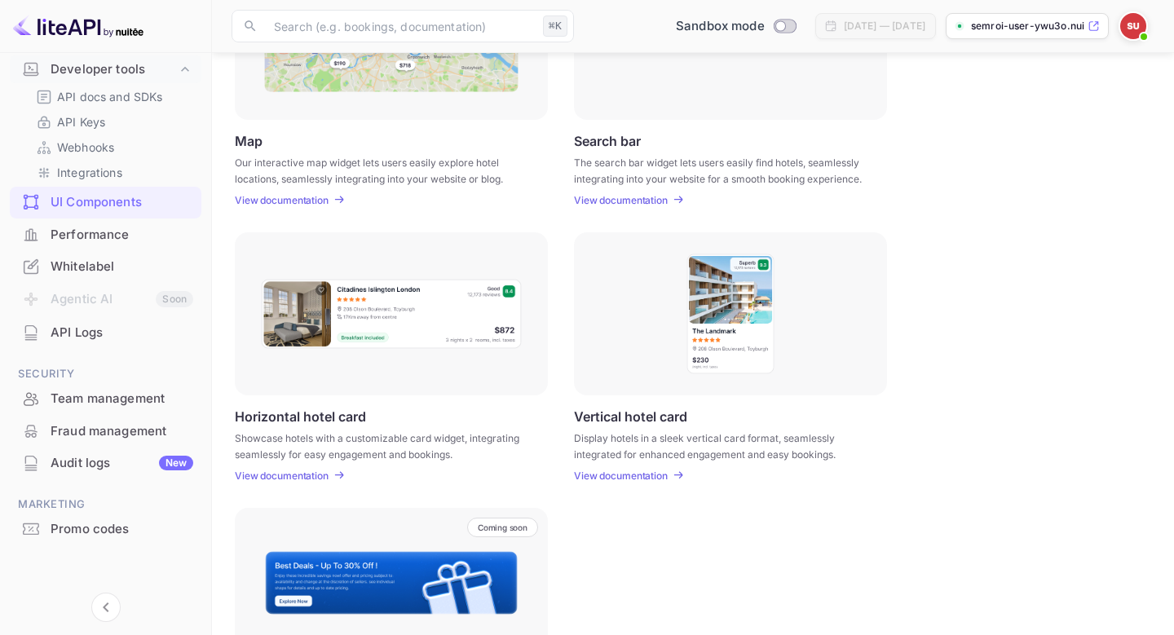
scroll to position [463, 0]
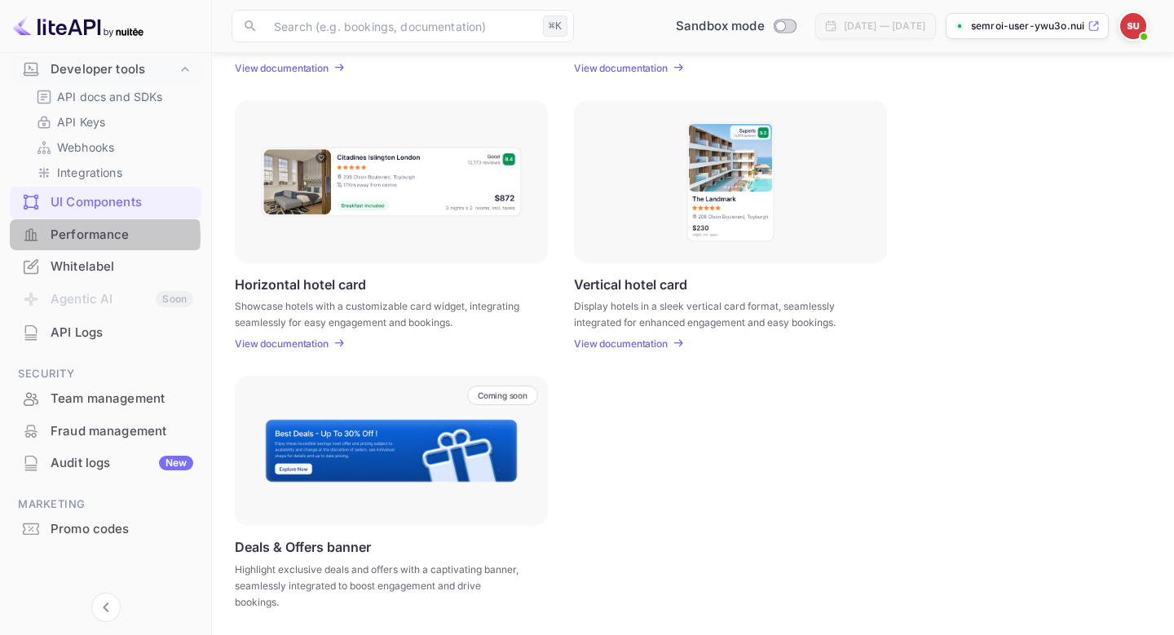
click at [86, 236] on div "Performance" at bounding box center [122, 235] width 143 height 19
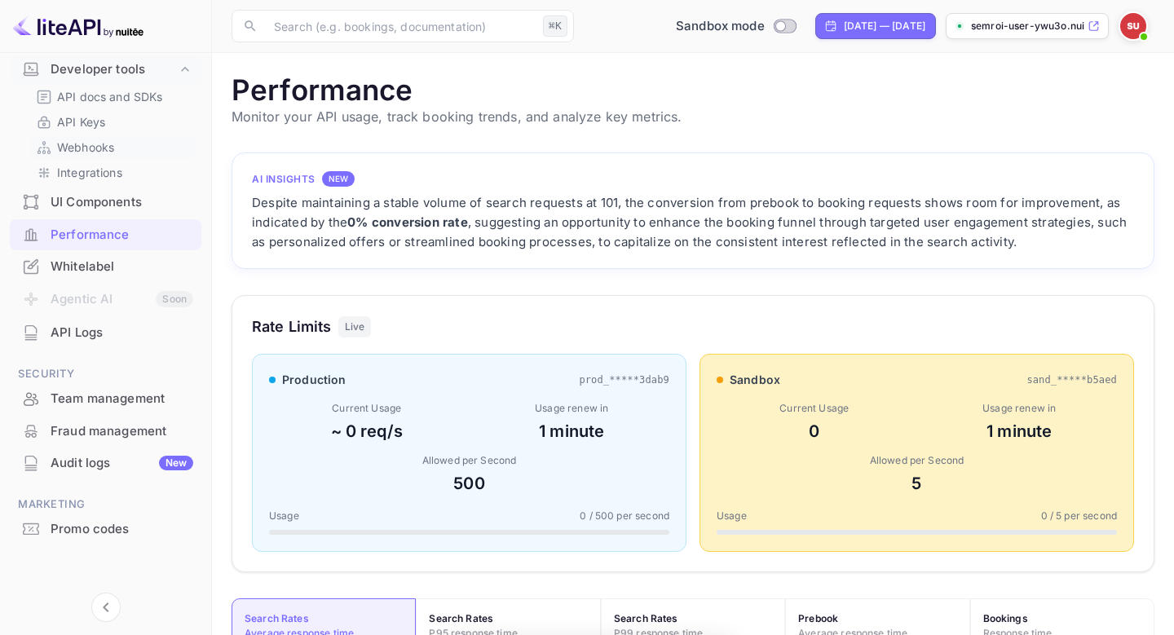
scroll to position [420, 923]
click at [83, 100] on p "API docs and SDKs" at bounding box center [110, 96] width 106 height 17
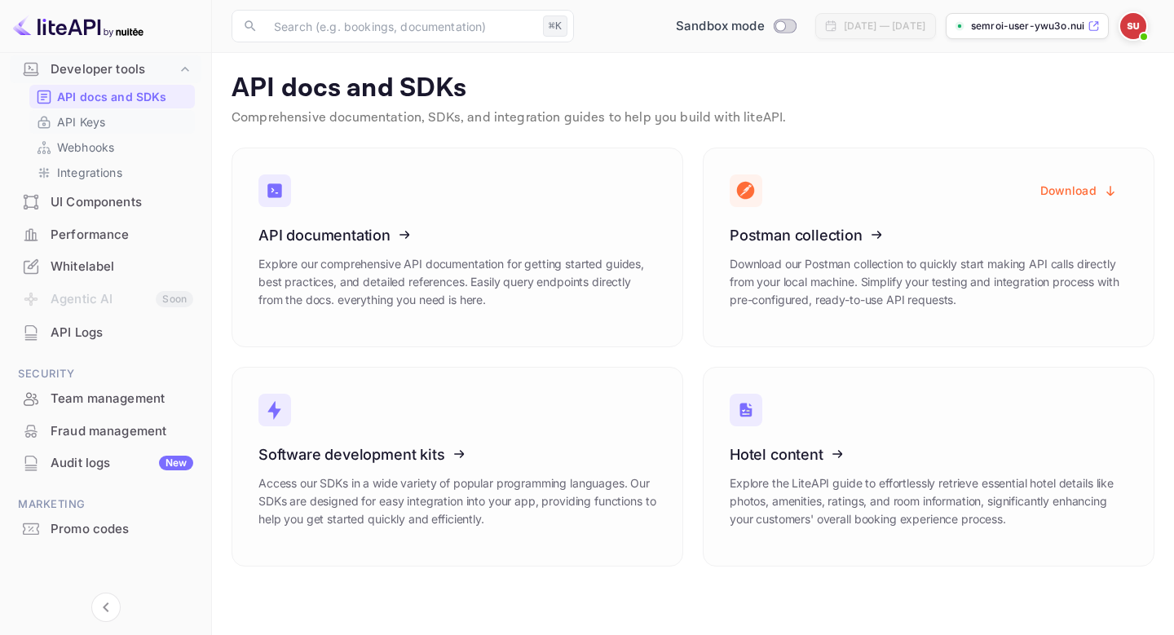
click at [95, 122] on p "API Keys" at bounding box center [81, 121] width 48 height 17
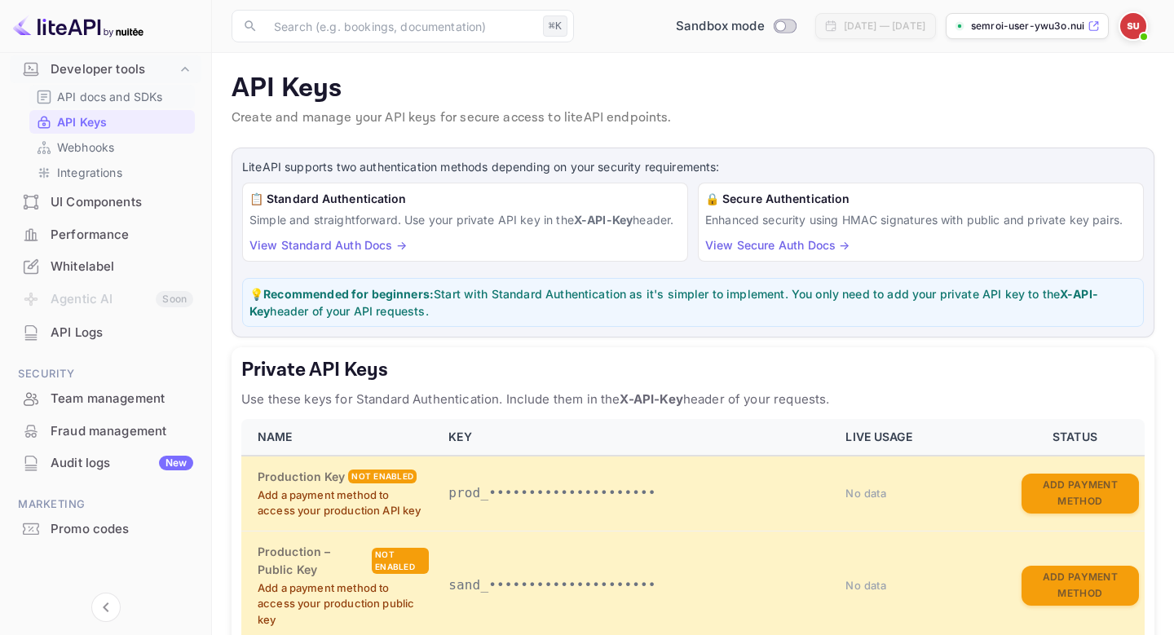
click at [82, 106] on div "API docs and SDKs" at bounding box center [112, 97] width 166 height 24
click at [130, 97] on p "API docs and SDKs" at bounding box center [110, 96] width 106 height 17
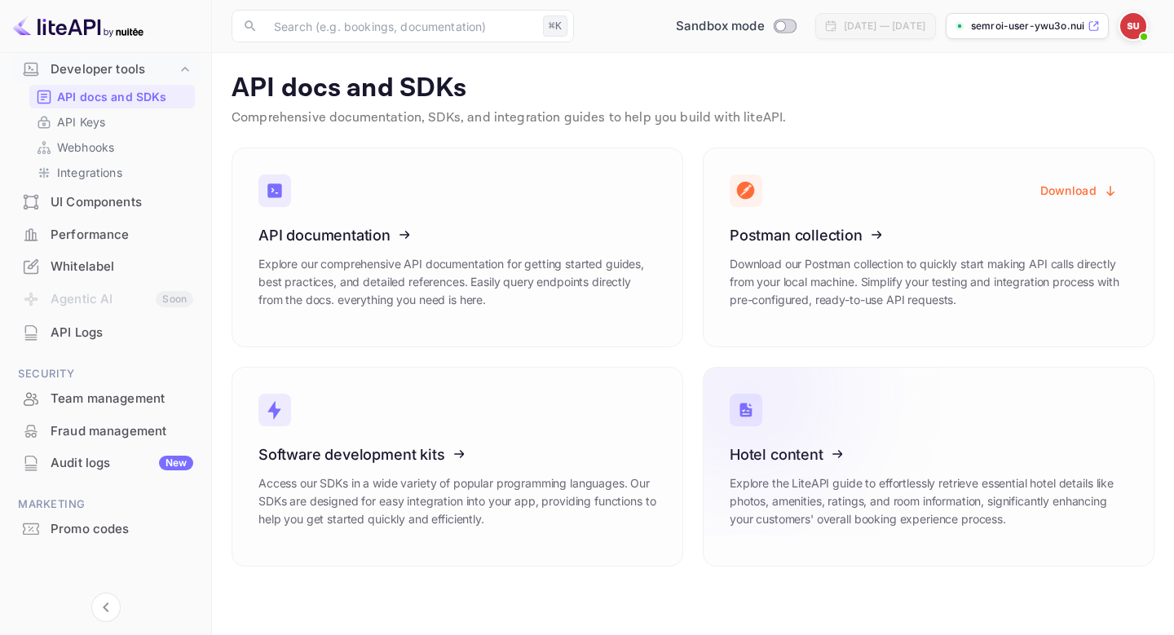
click at [802, 455] on icon at bounding box center [831, 452] width 254 height 168
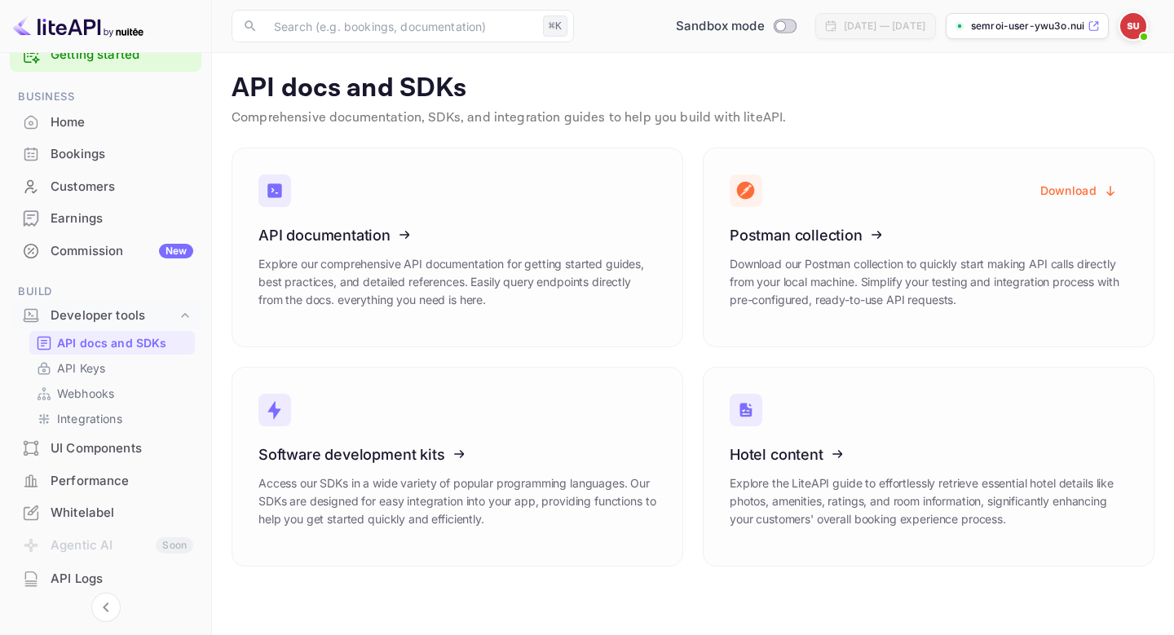
scroll to position [71, 0]
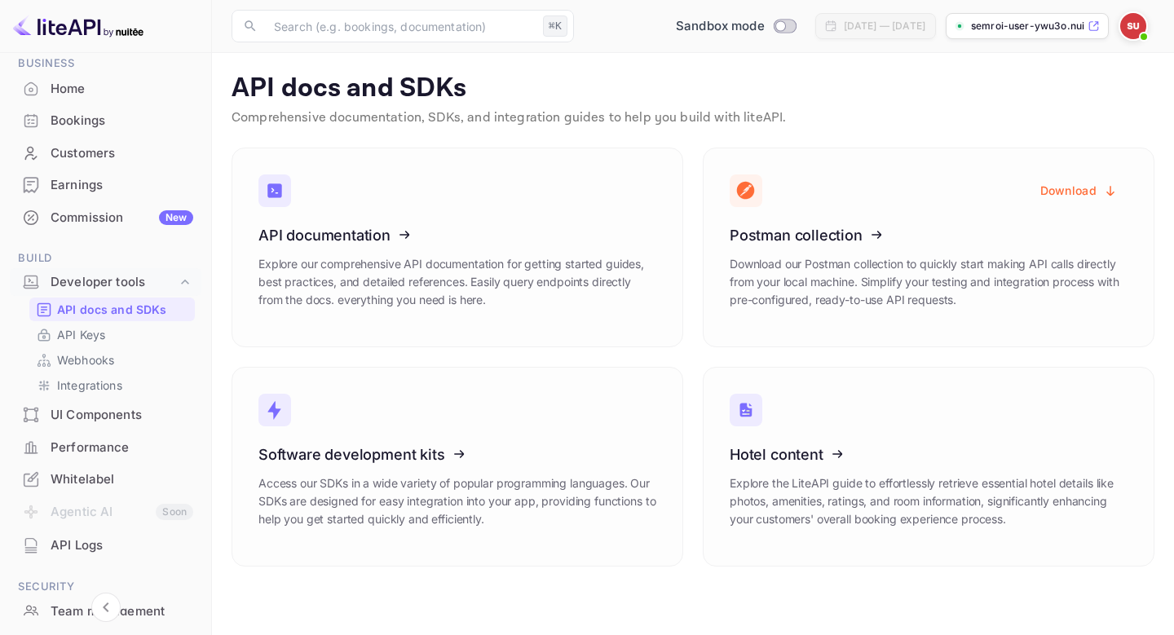
click at [100, 442] on div "Performance" at bounding box center [122, 448] width 143 height 19
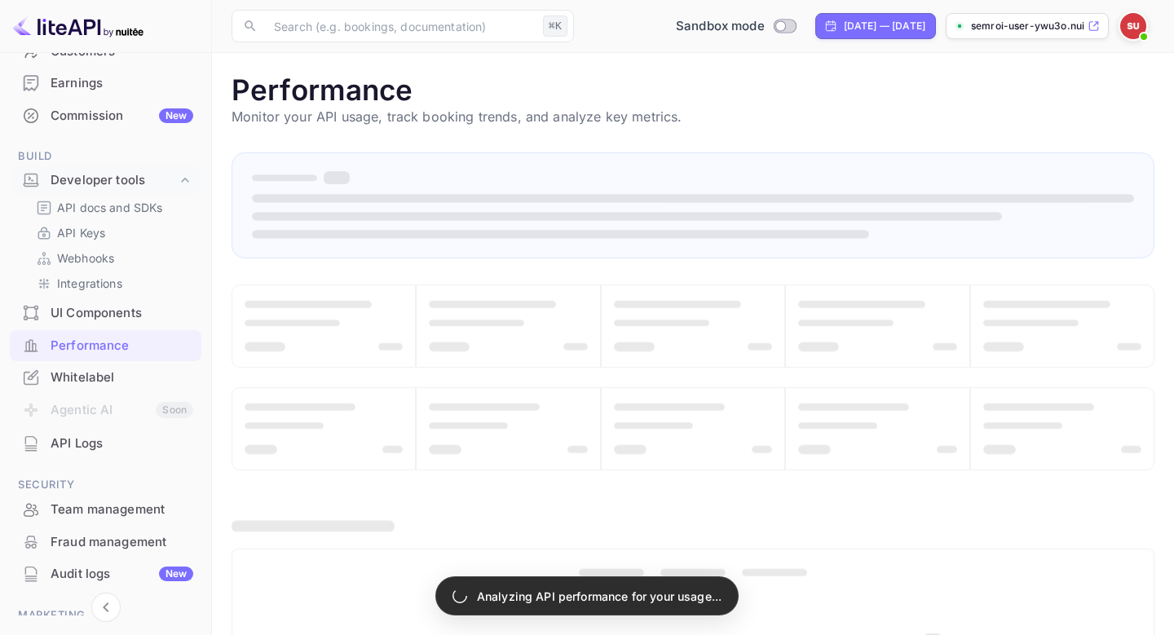
scroll to position [200, 0]
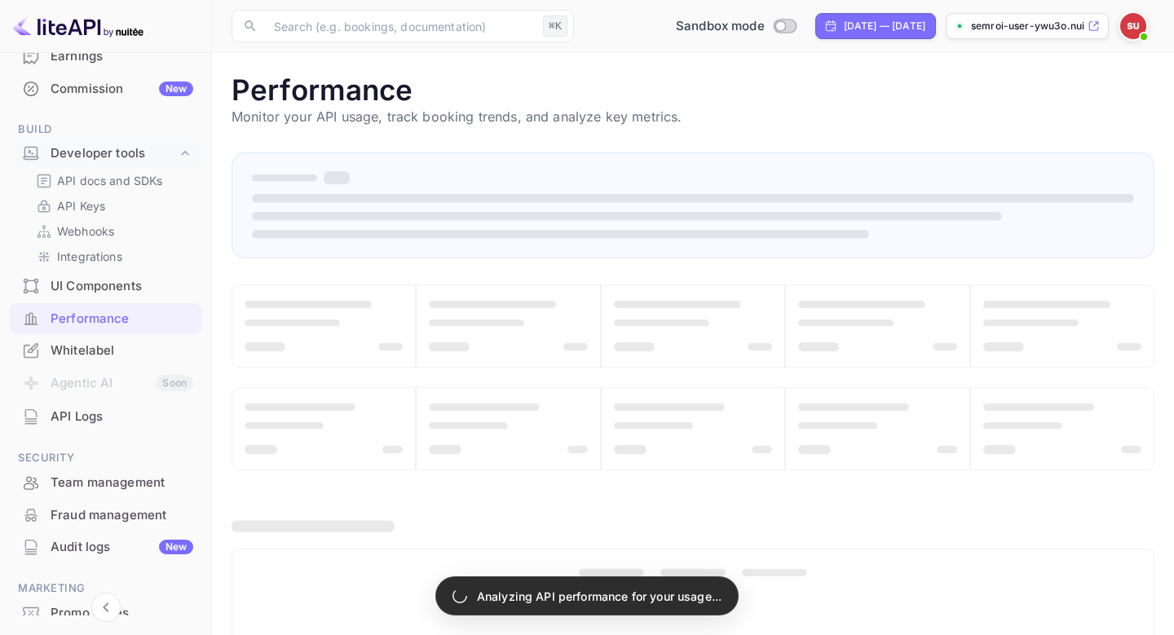
click at [70, 424] on div "API Logs" at bounding box center [122, 417] width 143 height 19
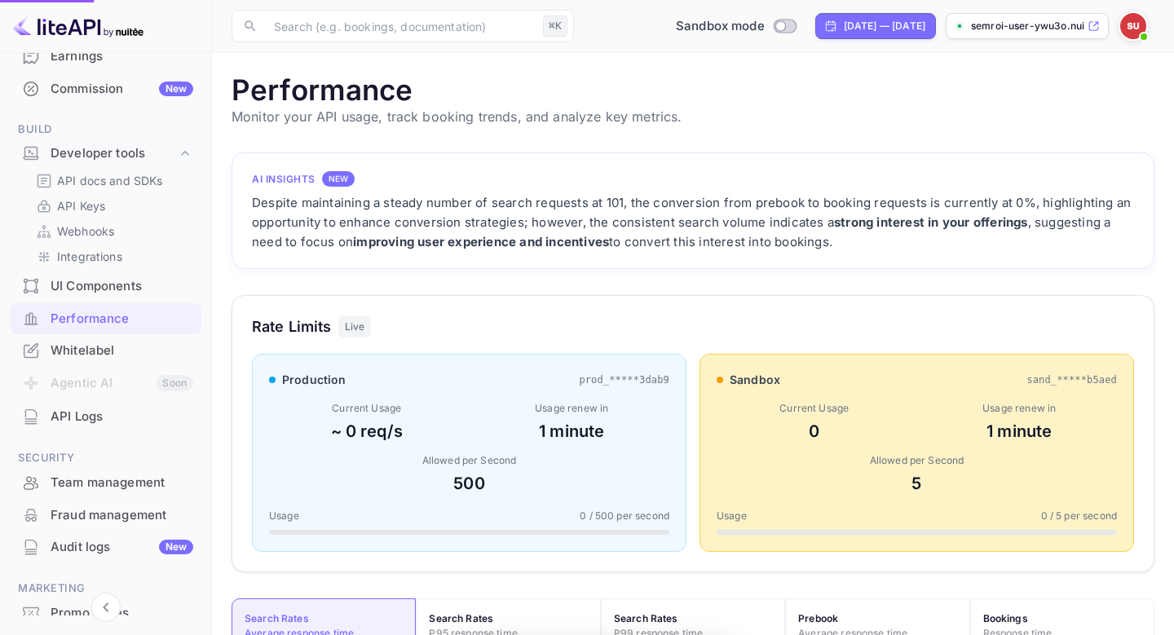
scroll to position [420, 923]
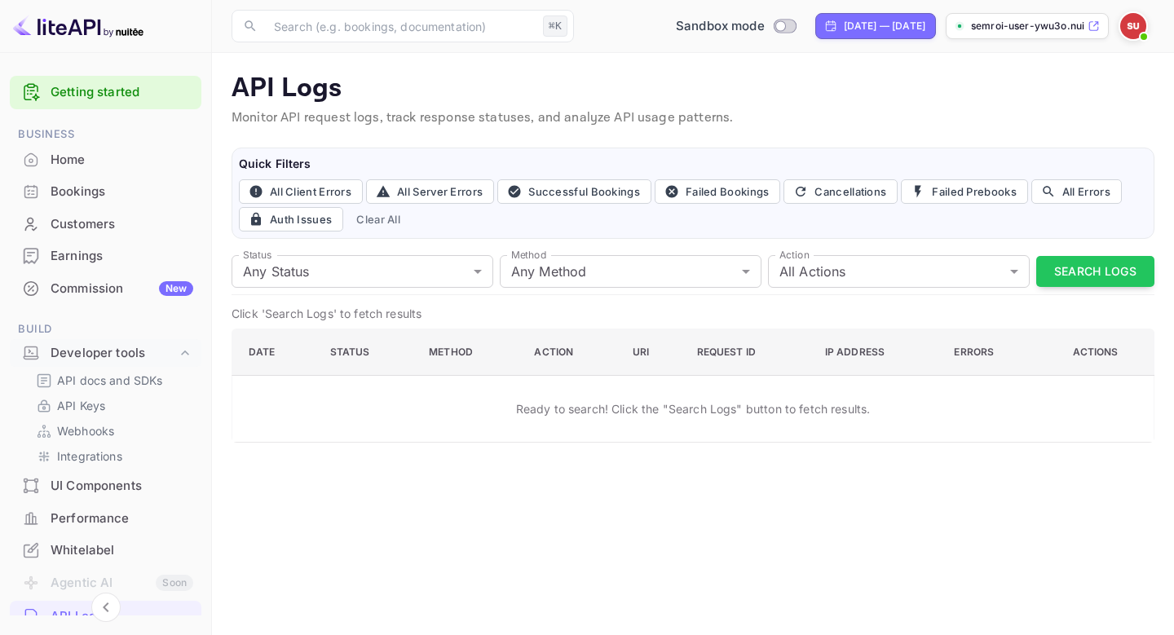
click at [72, 163] on div "Home" at bounding box center [122, 160] width 143 height 19
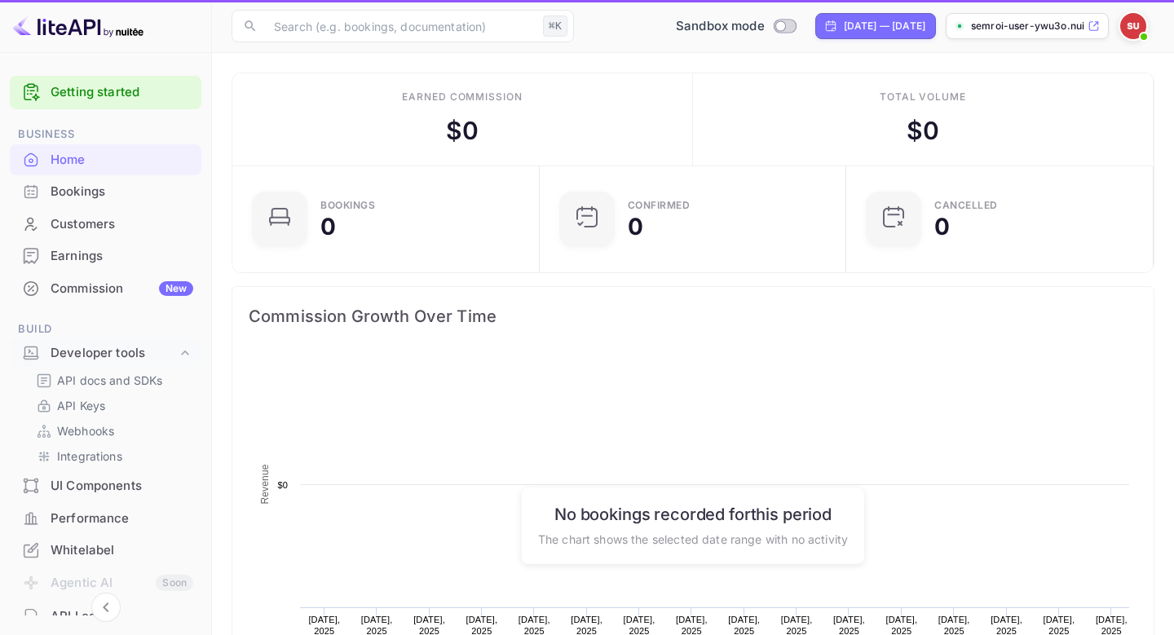
scroll to position [265, 298]
